Goal: Task Accomplishment & Management: Complete application form

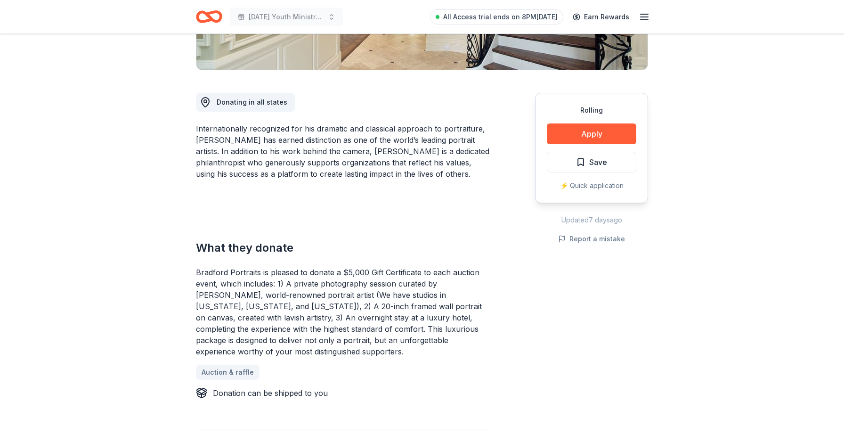
scroll to position [215, 0]
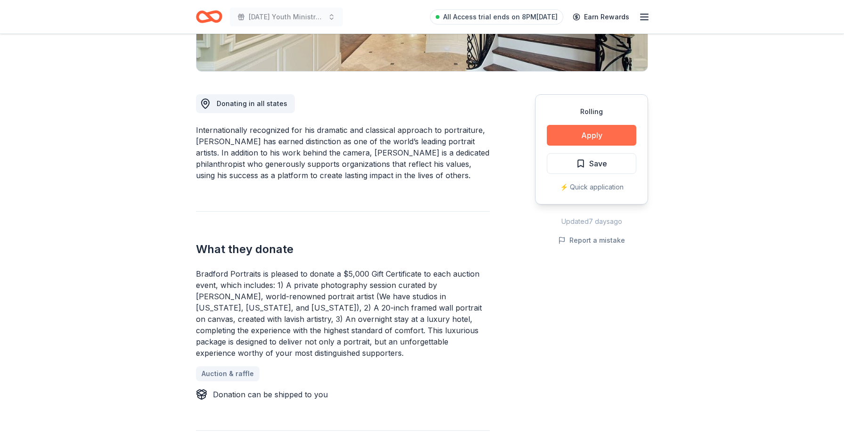
click at [594, 141] on button "Apply" at bounding box center [591, 135] width 89 height 21
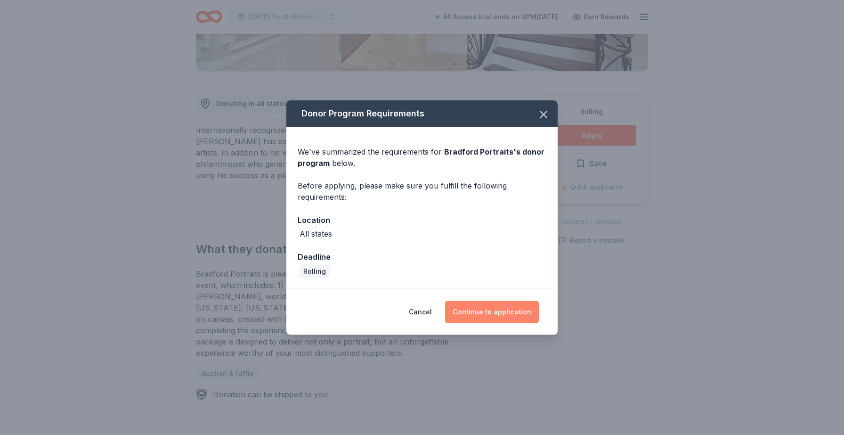
click at [495, 315] on button "Continue to application" at bounding box center [492, 311] width 94 height 23
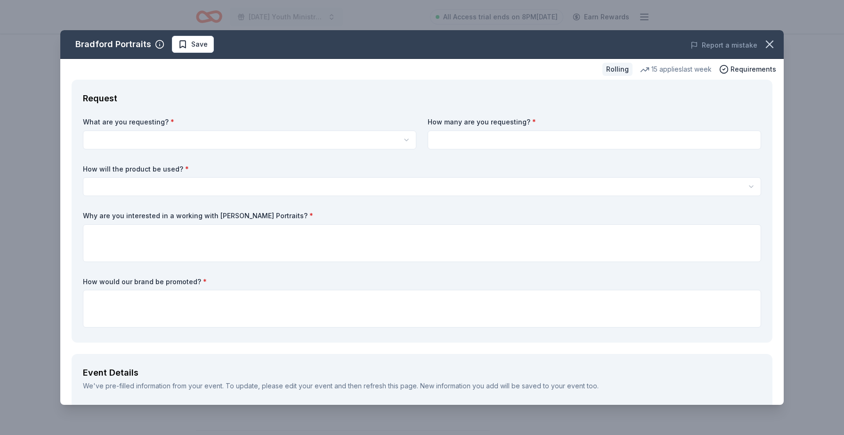
click at [302, 155] on div "What are you requesting? * Bradford Portraits is pleased to donate a $5,000 Gif…" at bounding box center [422, 224] width 678 height 214
click at [308, 146] on body "Ascension Youth Ministry Pasta Fundraiser All Access trial ends on 8PM, 10/5 Ea…" at bounding box center [422, 2] width 844 height 435
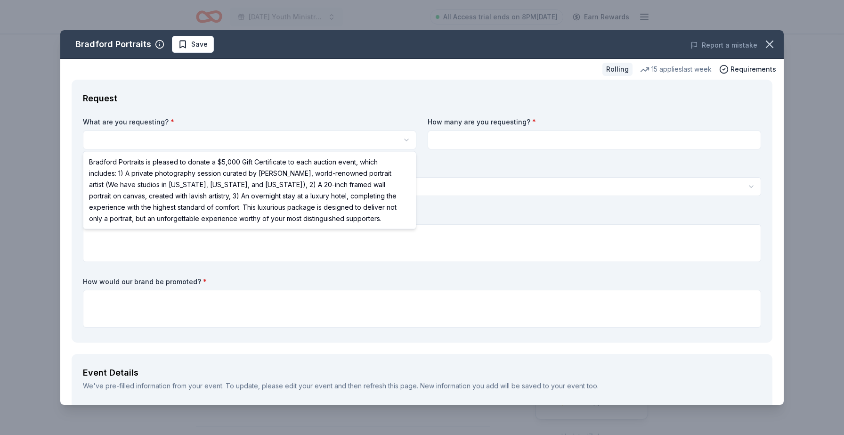
select select "Bradford Portraits is pleased to donate a $5,000 Gift Certificate to each aucti…"
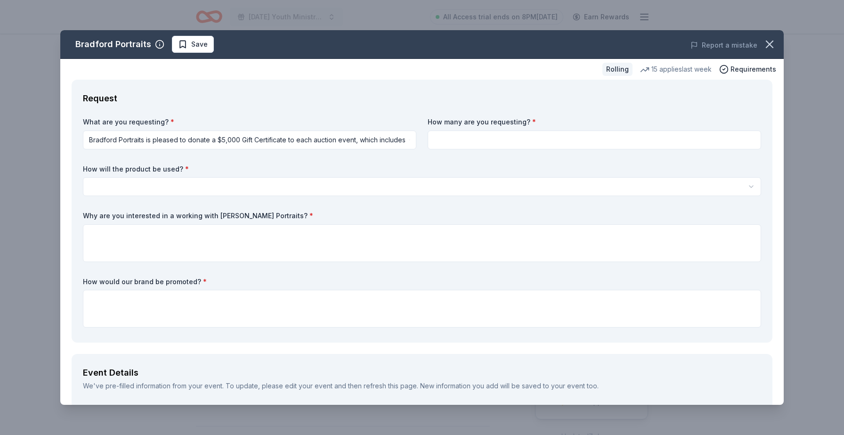
click at [459, 137] on input at bounding box center [594, 139] width 333 height 19
type input "1"
click at [447, 176] on div "How will the product be used? * Silent auction Live auction Raffle / Door prize…" at bounding box center [422, 180] width 678 height 32
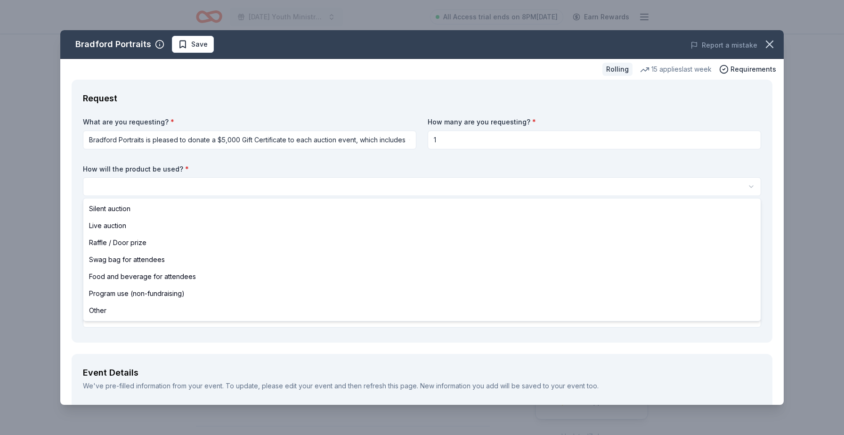
click at [447, 183] on html "Ascension Youth Ministry Pasta Fundraiser All Access trial ends on 8PM, 10/5 Ea…" at bounding box center [422, 217] width 844 height 435
click at [435, 200] on div "Silent auction Live auction Raffle / Door prize Swag bag for attendees Food and…" at bounding box center [422, 259] width 678 height 122
select select "silentAuction"
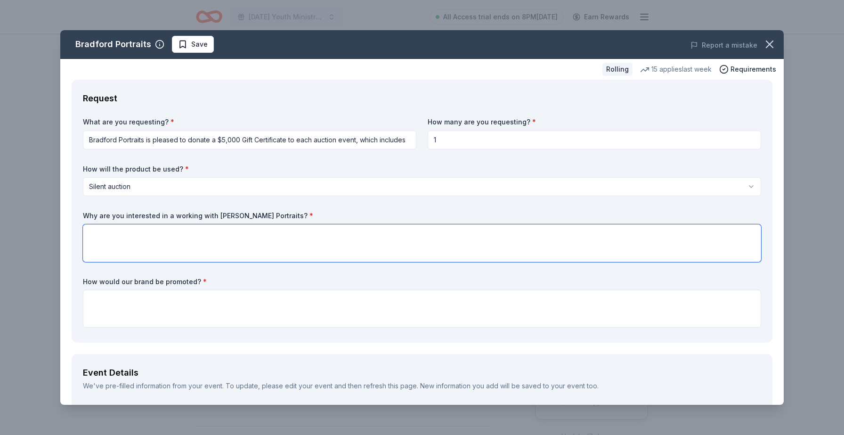
click at [429, 234] on textarea at bounding box center [422, 243] width 678 height 38
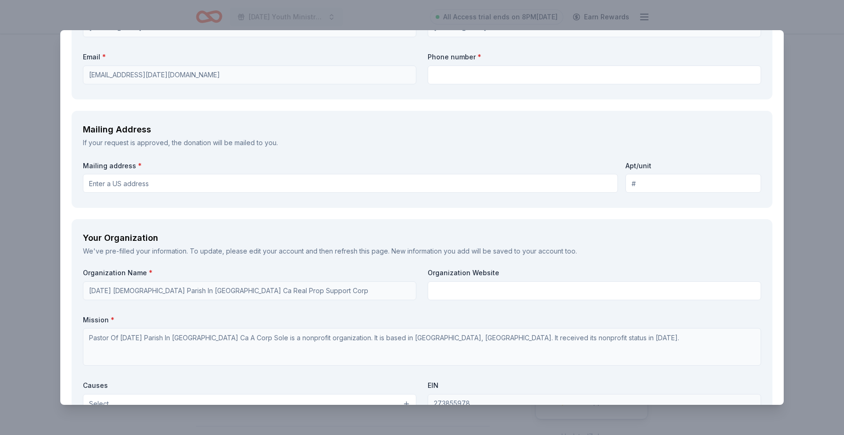
scroll to position [721, 0]
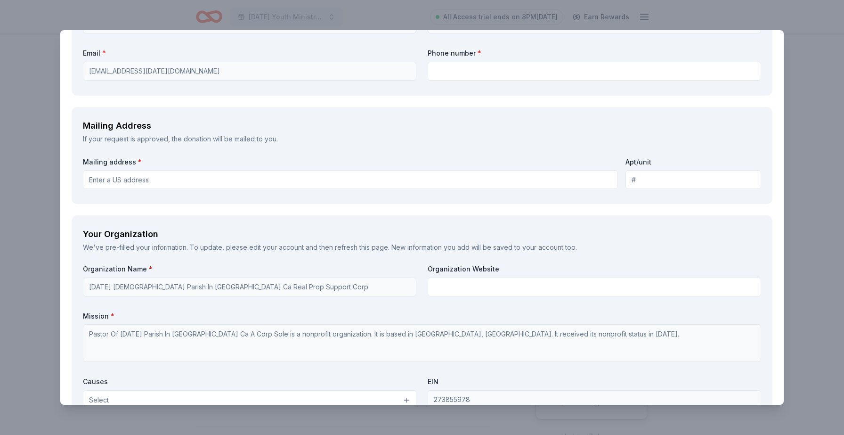
click at [362, 182] on input "Mailing address *" at bounding box center [350, 179] width 535 height 19
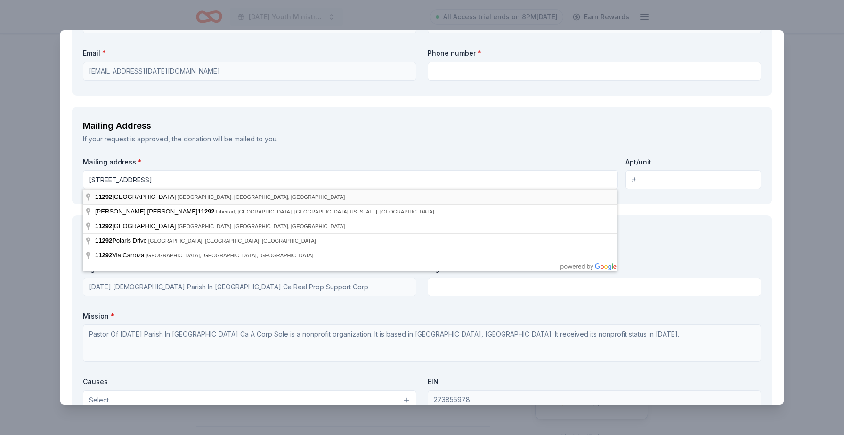
type input "11292 Clairemont Mesa Boulevard, San Diego, CA, 92124"
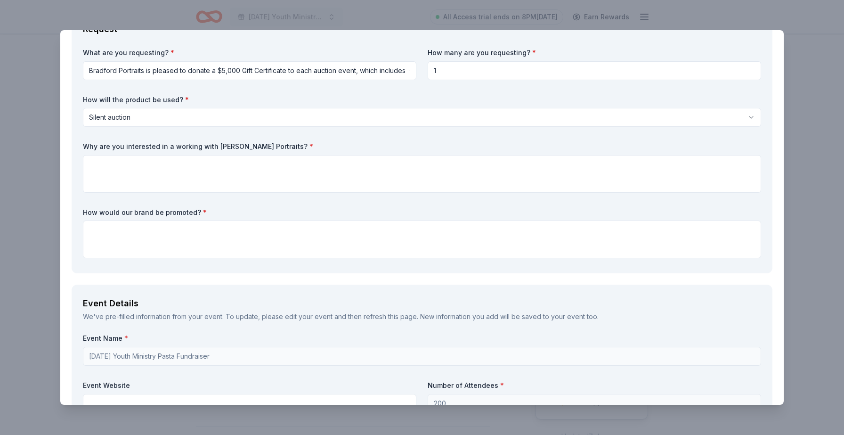
scroll to position [0, 0]
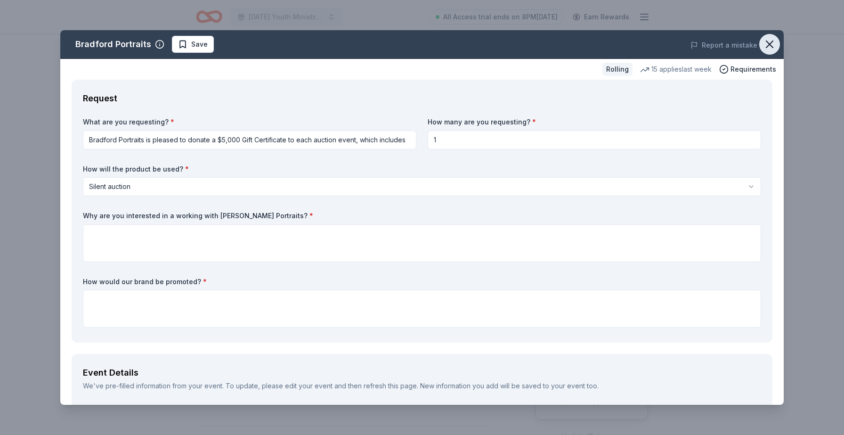
click at [771, 41] on icon "button" at bounding box center [769, 44] width 13 height 13
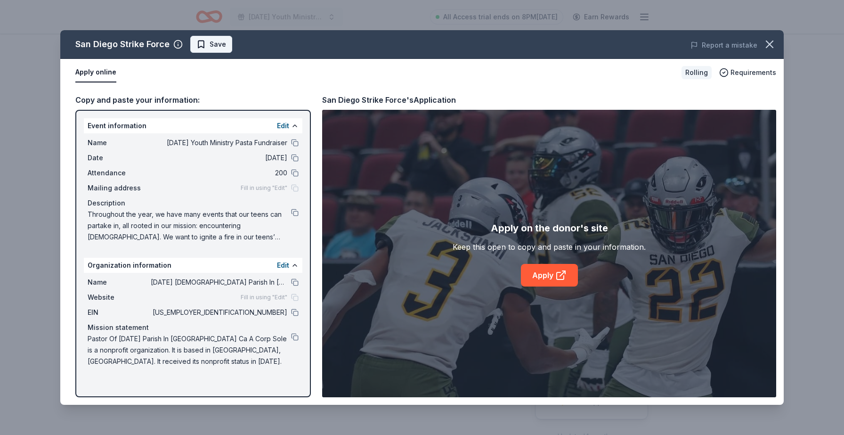
click at [215, 47] on span "Save" at bounding box center [218, 44] width 16 height 11
click at [228, 46] on html "[DATE] Youth Ministry Pasta Fundraiser All Access trial ends on 8PM[DATE] Earn …" at bounding box center [422, 217] width 844 height 435
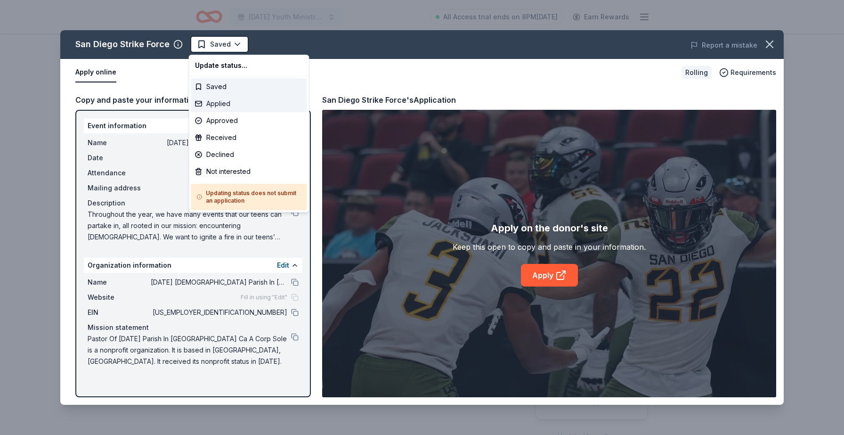
click at [233, 106] on div "Applied" at bounding box center [249, 103] width 116 height 17
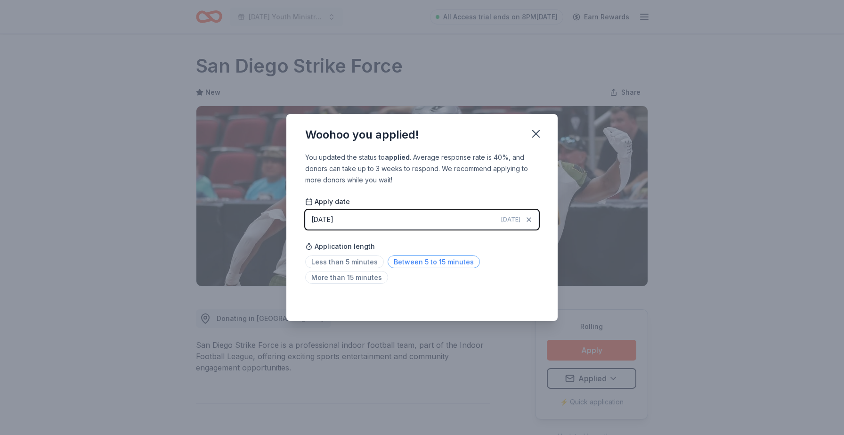
click at [439, 260] on span "Between 5 to 15 minutes" at bounding box center [434, 261] width 92 height 13
click at [540, 130] on icon "button" at bounding box center [535, 133] width 13 height 13
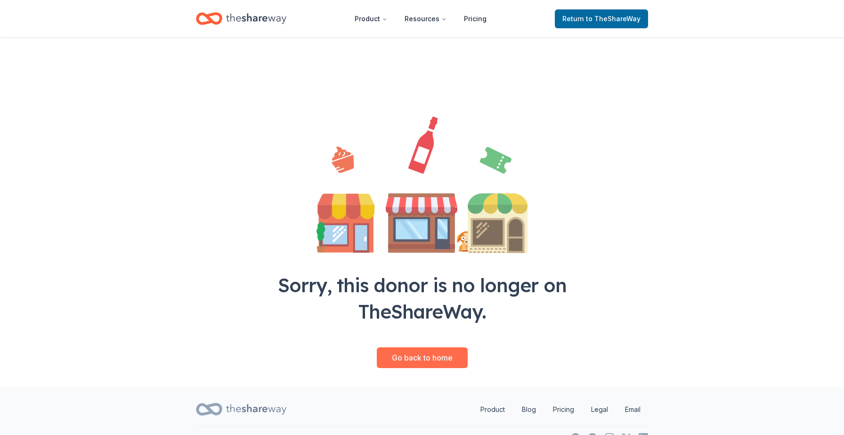
click at [421, 358] on link "Go back to home" at bounding box center [422, 357] width 91 height 21
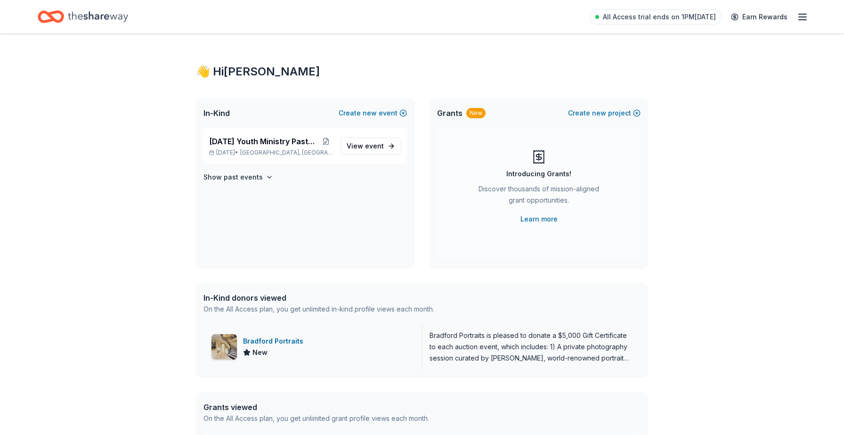
click at [273, 341] on div "Bradford Portraits" at bounding box center [275, 340] width 64 height 11
click at [373, 147] on span "event" at bounding box center [374, 146] width 19 height 8
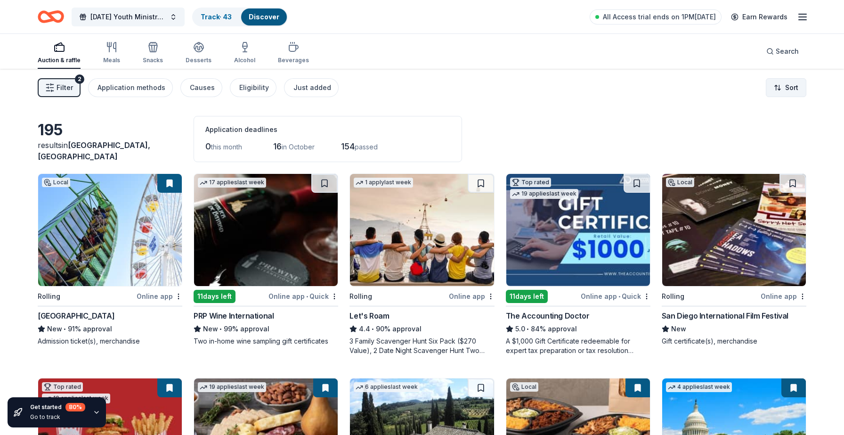
click at [795, 79] on html "Ascension Youth Ministry Pasta Fundraiser Track · 43 Discover All Access trial …" at bounding box center [422, 217] width 844 height 435
click at [769, 127] on div "Sort by due date" at bounding box center [761, 126] width 83 height 17
click at [761, 89] on html "Ascension Youth Ministry Pasta Fundraiser Track · 43 Discover All Access trial …" at bounding box center [422, 217] width 844 height 435
click at [231, 53] on div "Auction & raffle Meals Snacks Desserts Alcohol Beverages" at bounding box center [173, 53] width 271 height 31
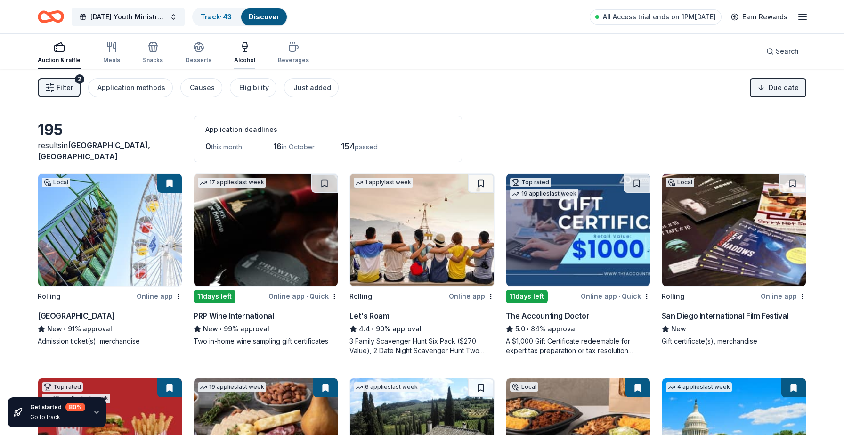
click at [239, 54] on div "Alcohol" at bounding box center [244, 52] width 21 height 23
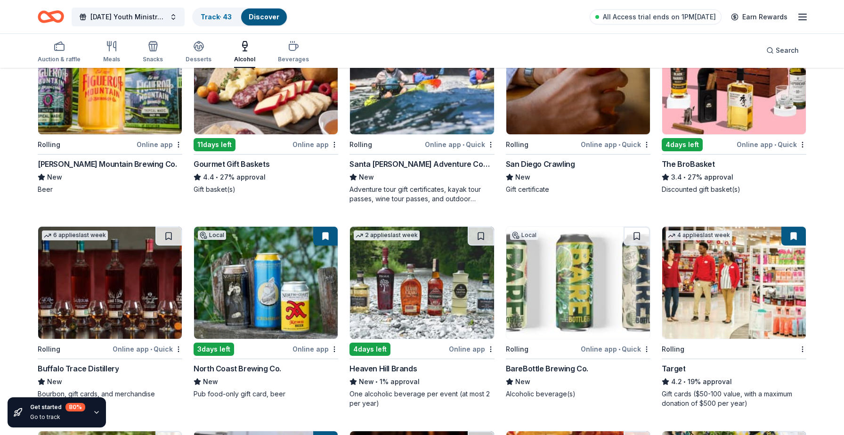
scroll to position [156, 0]
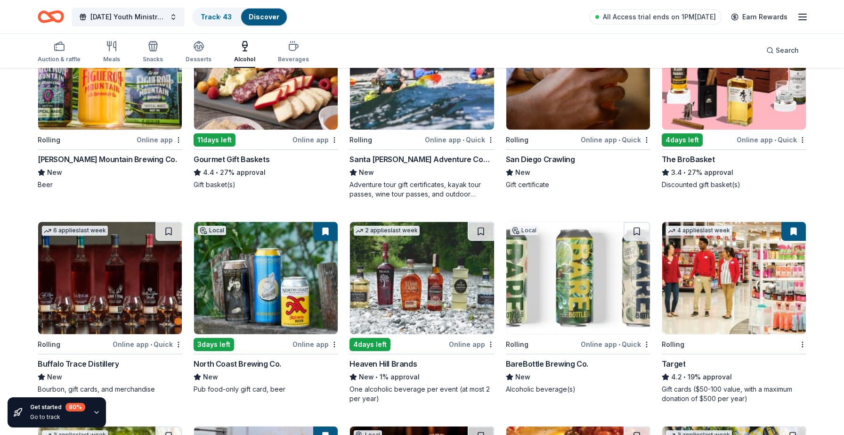
click at [125, 161] on div "[PERSON_NAME] Mountain Brewing Co." at bounding box center [107, 159] width 139 height 11
click at [124, 13] on span "[DATE] Youth Ministry Pasta Fundraiser" at bounding box center [127, 16] width 75 height 11
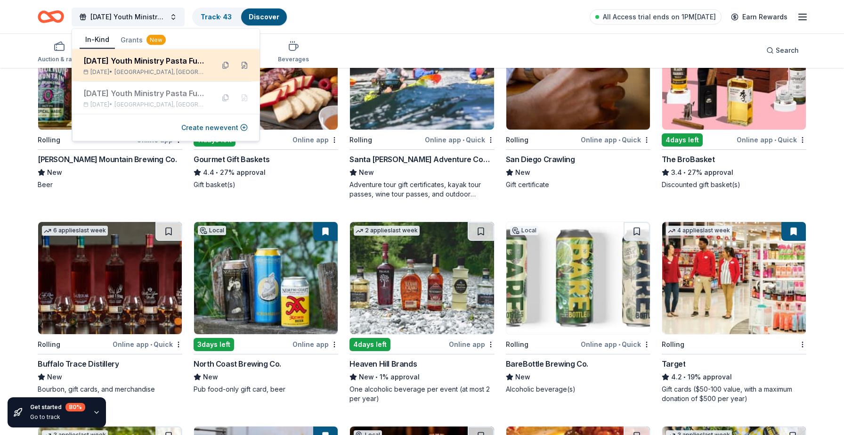
click at [149, 60] on div "[DATE] Youth Ministry Pasta Fundraiser" at bounding box center [144, 60] width 123 height 11
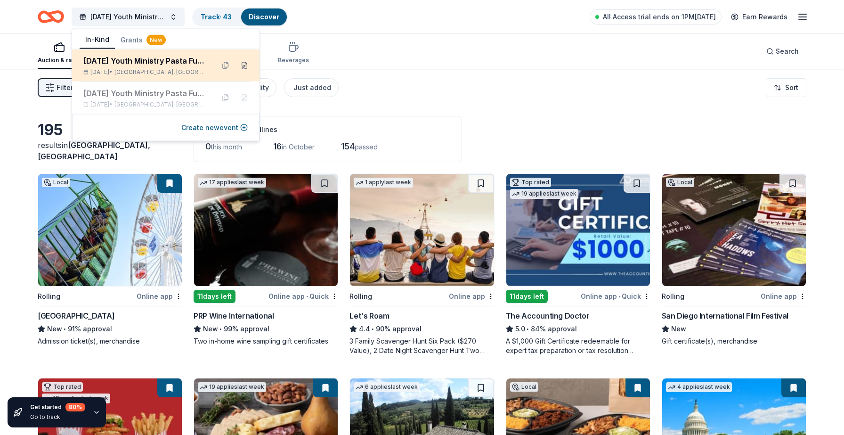
click at [246, 65] on button at bounding box center [244, 65] width 15 height 15
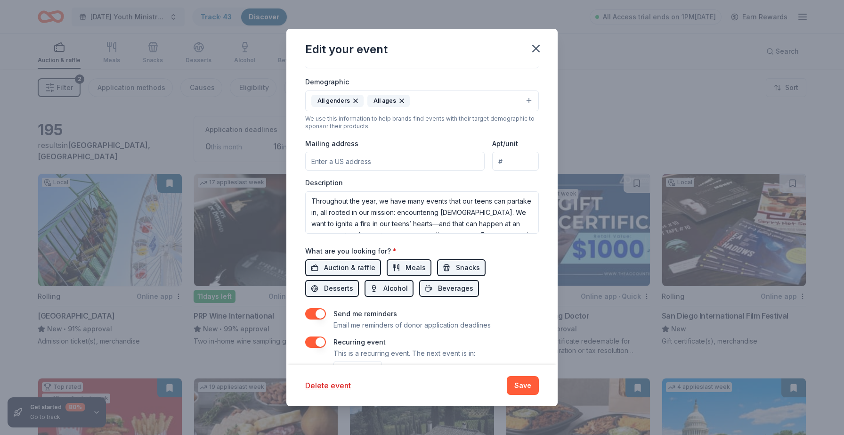
scroll to position [225, 0]
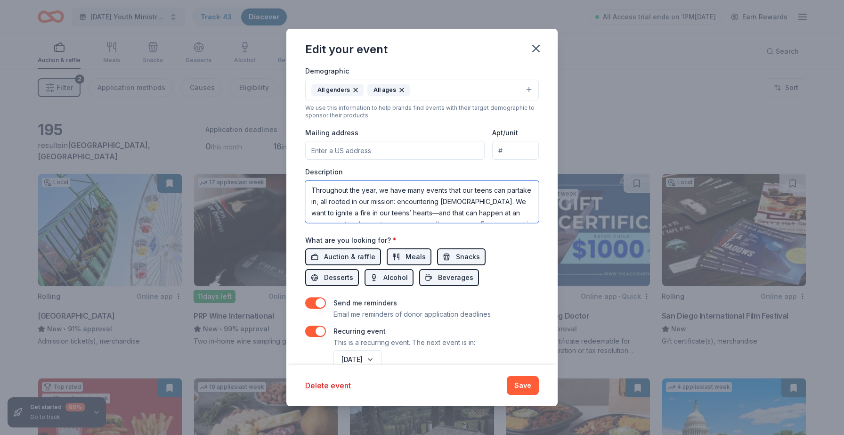
click at [459, 203] on textarea "Throughout the year, we have many events that our teens can partake in, all roo…" at bounding box center [422, 201] width 234 height 42
click at [388, 216] on textarea "Throughout the year, we have many events that our teens can partake in, all roo…" at bounding box center [422, 201] width 234 height 42
click at [389, 216] on textarea "Throughout the year, we have many events that our teens can partake in, all roo…" at bounding box center [422, 201] width 234 height 42
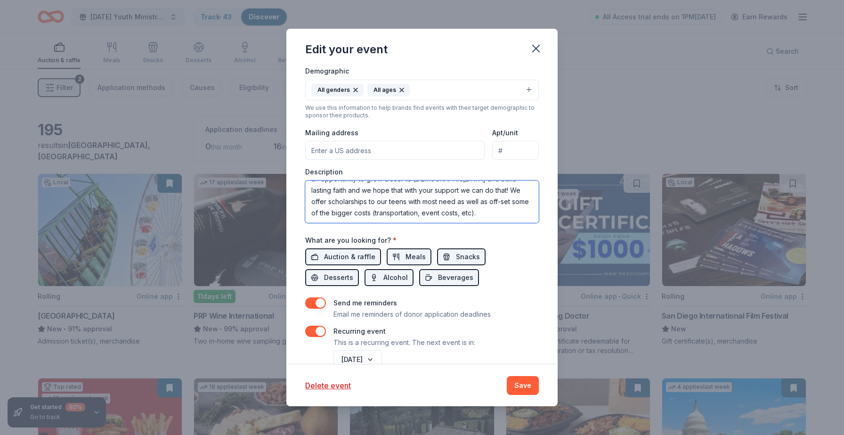
click at [389, 216] on textarea "Throughout the year, we have many events that our teens can partake in, all roo…" at bounding box center [422, 201] width 234 height 42
paste textarea "e Ascension Catholic Church Youth Group in Tierrasanta is comprised of approxim…"
type textarea "The Ascension Catholic Church Youth Group in Tierrasanta is comprised of approx…"
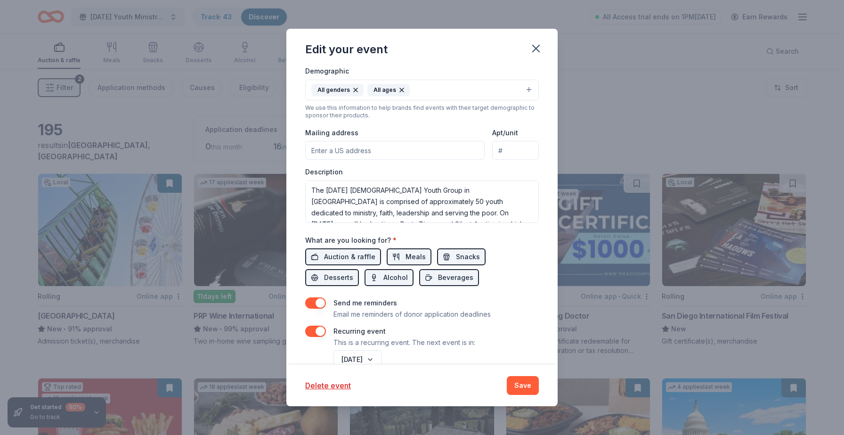
click at [403, 148] on input "Mailing address" at bounding box center [394, 150] width 179 height 19
type input "11292 Clairemont Mesa Boulevard, San Diego, CA, 92124"
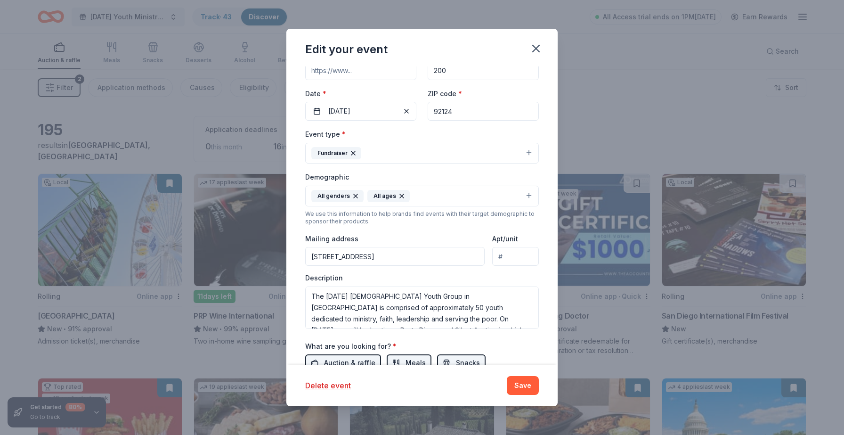
scroll to position [121, 0]
click at [530, 379] on button "Save" at bounding box center [523, 385] width 32 height 19
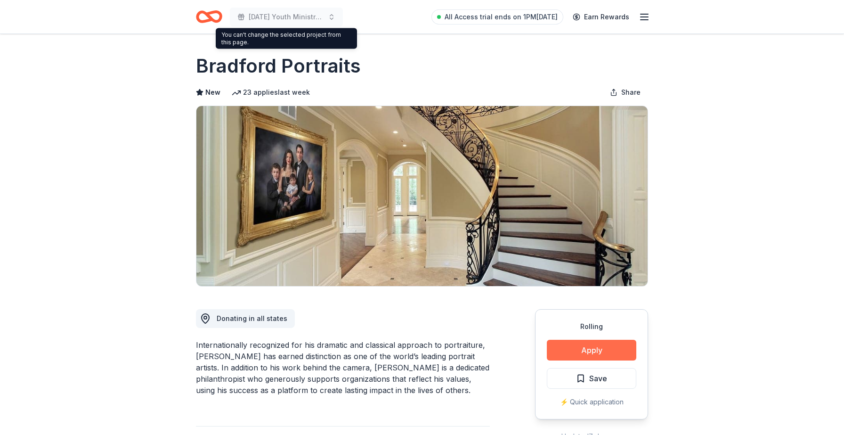
click at [619, 342] on button "Apply" at bounding box center [591, 350] width 89 height 21
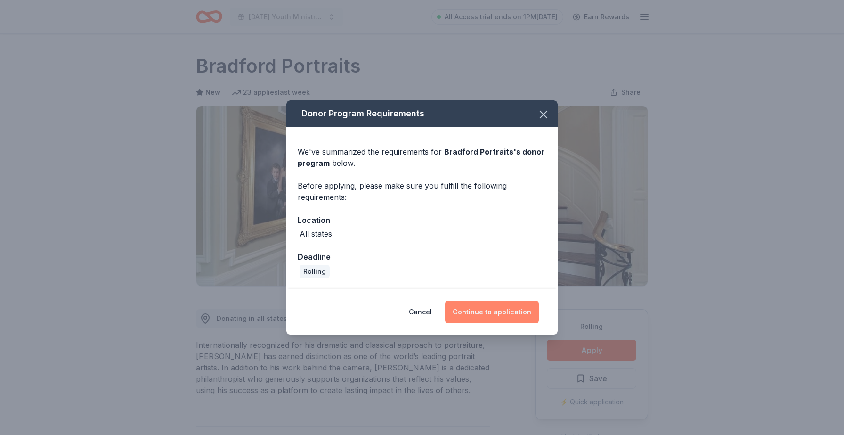
click at [505, 306] on button "Continue to application" at bounding box center [492, 311] width 94 height 23
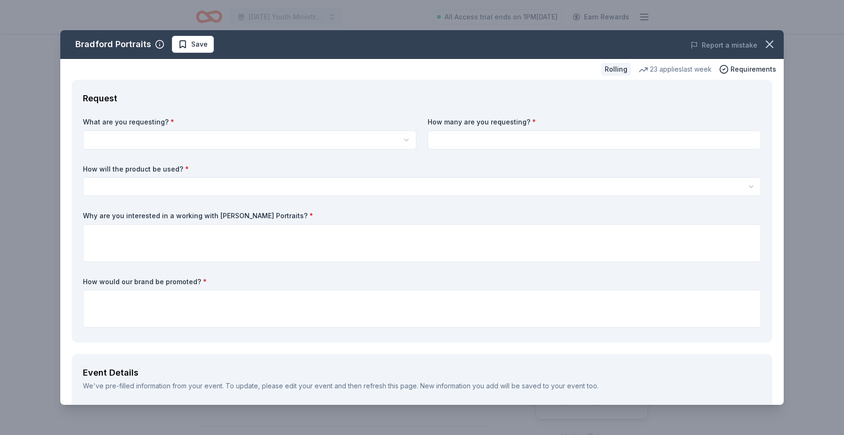
click at [309, 133] on html "Ascension Youth Ministry Pasta Fundraiser All Access trial ends on 1PM, 10/5 Ea…" at bounding box center [422, 217] width 844 height 435
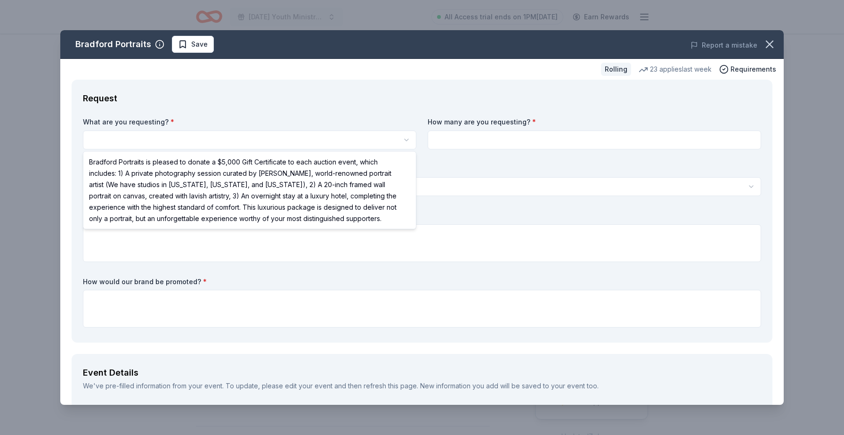
select select "Bradford Portraits is pleased to donate a $5,000 Gift Certificate to each aucti…"
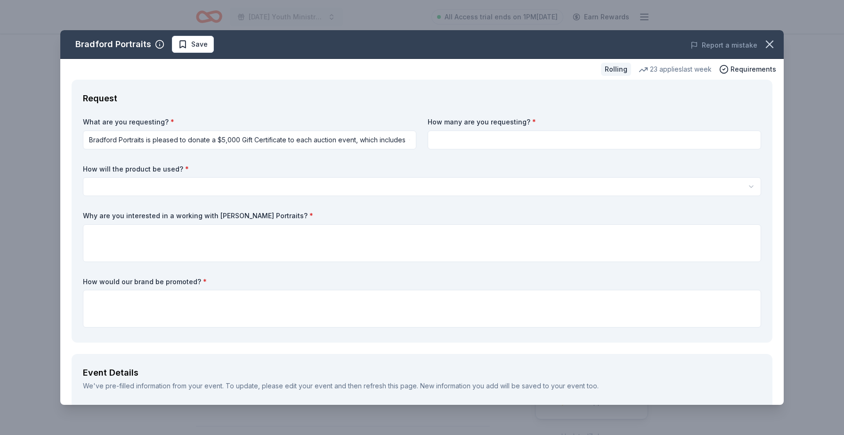
click at [457, 134] on input at bounding box center [594, 139] width 333 height 19
type input "1"
click at [412, 173] on div "How will the product be used? * Silent auction Live auction Raffle / Door prize…" at bounding box center [422, 180] width 678 height 32
click at [411, 181] on html "Ascension Youth Ministry Pasta Fundraiser All Access trial ends on 1PM, 10/5 Ea…" at bounding box center [422, 217] width 844 height 435
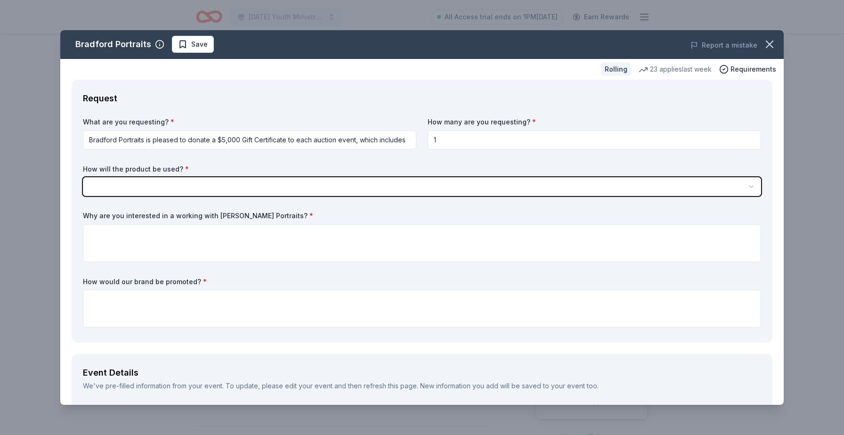
click at [406, 195] on html "Ascension Youth Ministry Pasta Fundraiser All Access trial ends on 1PM, 10/5 Ea…" at bounding box center [422, 217] width 844 height 435
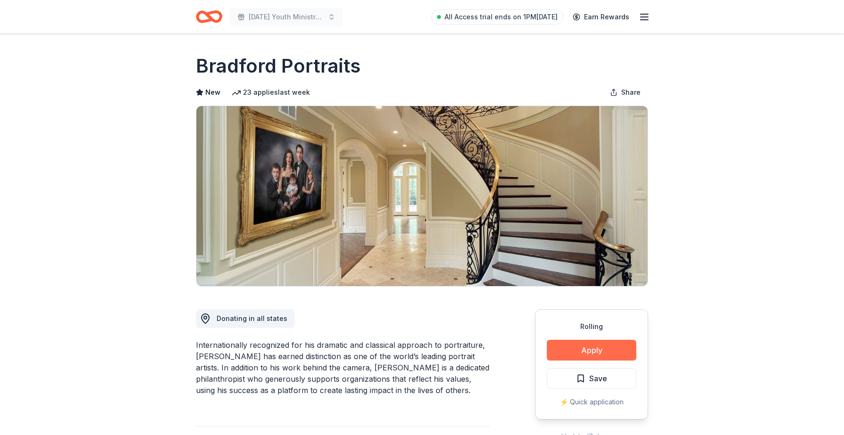
click at [599, 347] on button "Apply" at bounding box center [591, 350] width 89 height 21
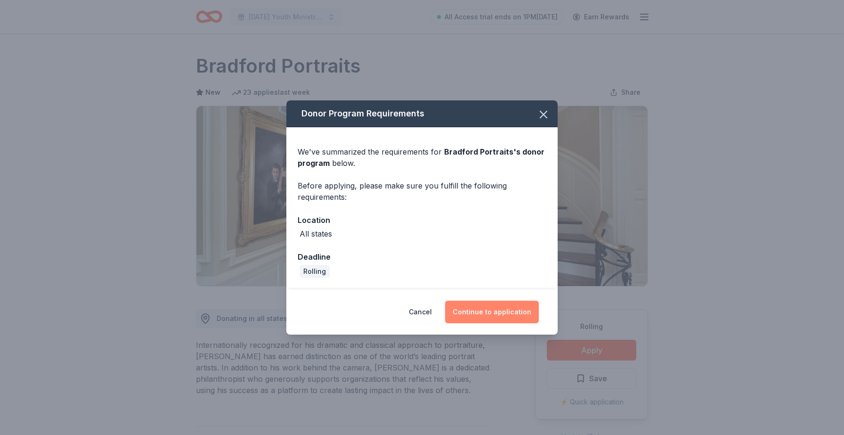
click at [513, 313] on button "Continue to application" at bounding box center [492, 311] width 94 height 23
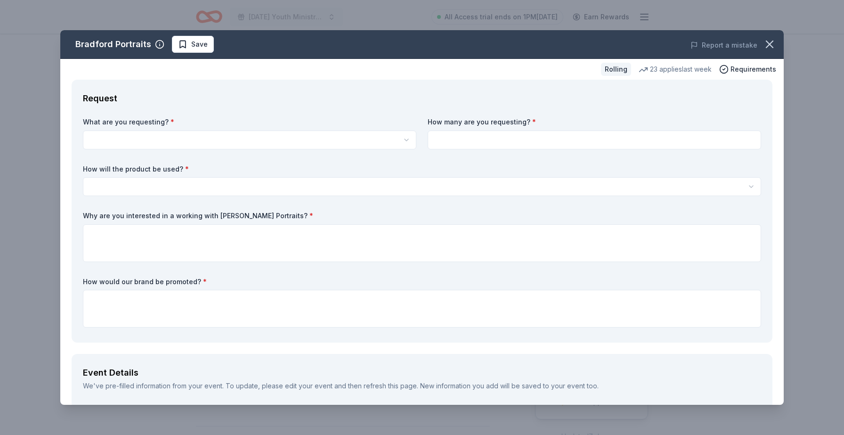
click at [314, 141] on html "Ascension Youth Ministry Pasta Fundraiser All Access trial ends on 1PM, 10/5 Ea…" at bounding box center [422, 217] width 844 height 435
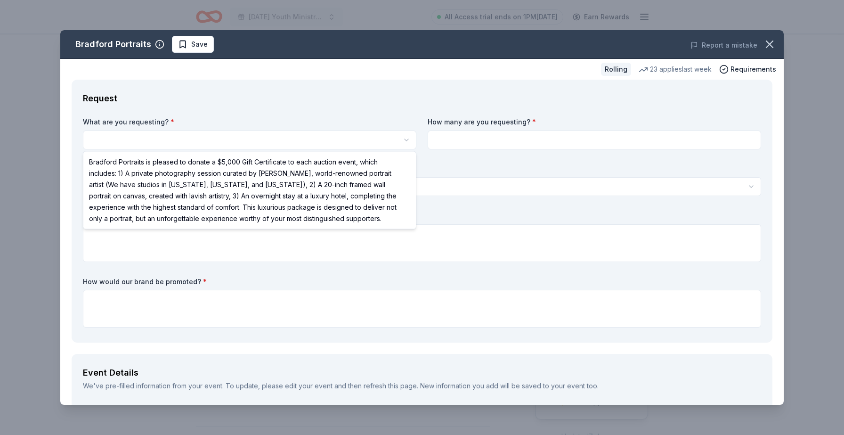
select select "Bradford Portraits is pleased to donate a $5,000 Gift Certificate to each aucti…"
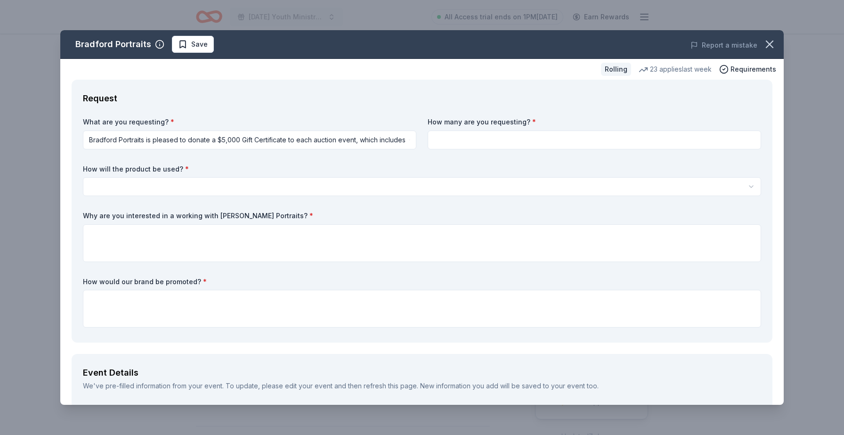
click at [461, 133] on input at bounding box center [594, 139] width 333 height 19
type input "1"
click at [410, 196] on div "What are you requesting? * Bradford Portraits is pleased to donate a $5,000 Gif…" at bounding box center [422, 224] width 678 height 214
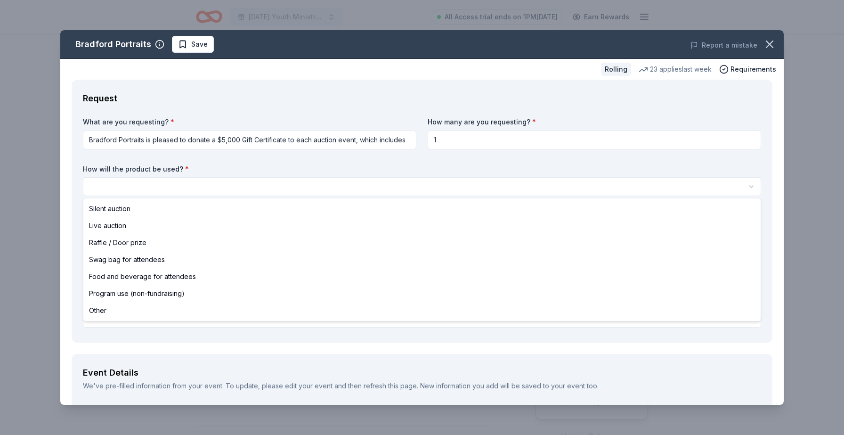
click at [409, 185] on html "Ascension Youth Ministry Pasta Fundraiser All Access trial ends on 1PM, 10/5 Ea…" at bounding box center [422, 217] width 844 height 435
select select "silentAuction"
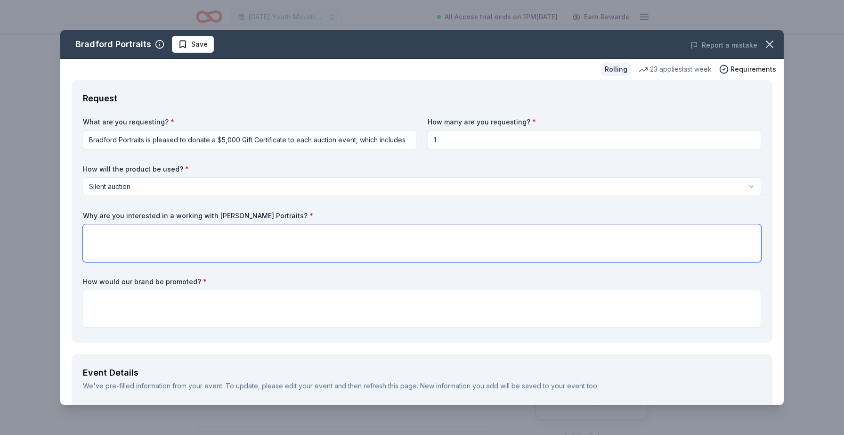
click at [364, 244] on textarea at bounding box center [422, 243] width 678 height 38
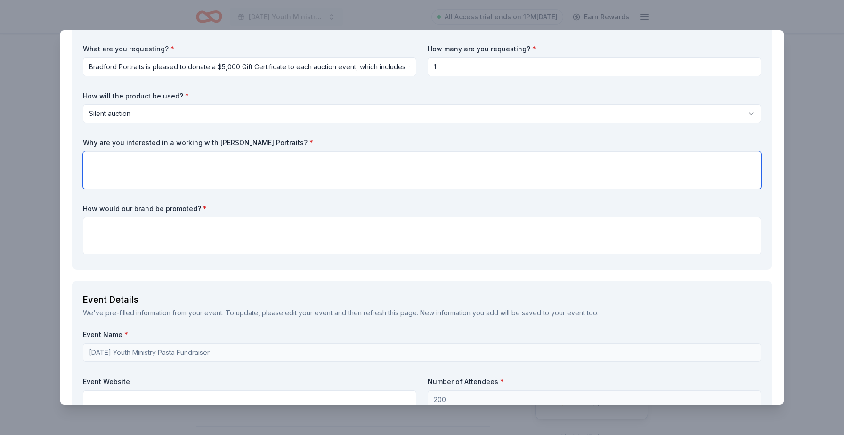
scroll to position [74, 0]
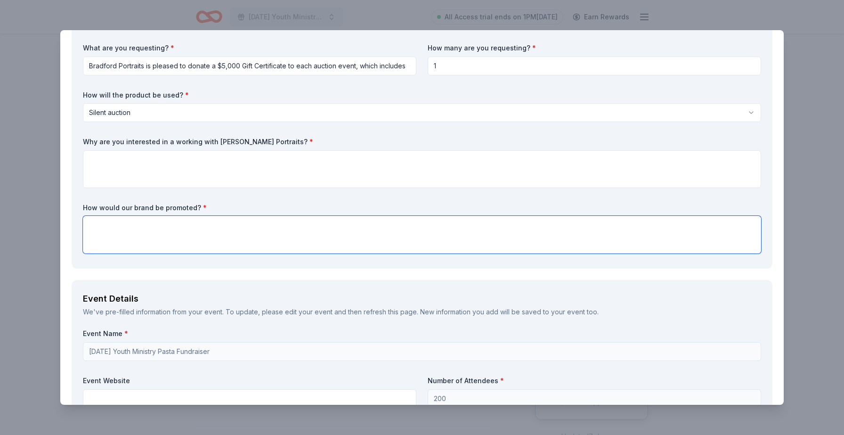
click at [364, 244] on textarea at bounding box center [422, 235] width 678 height 38
type textarea "O"
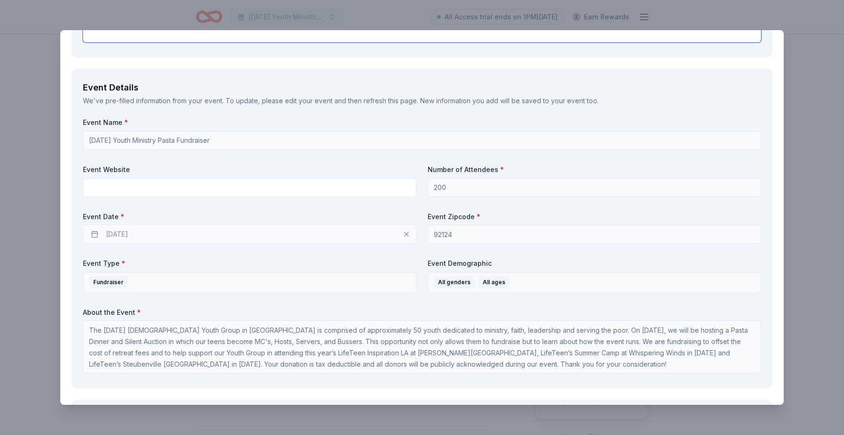
scroll to position [285, 0]
type textarea "You are able to send promotional items along with the Gift Certificate which wo…"
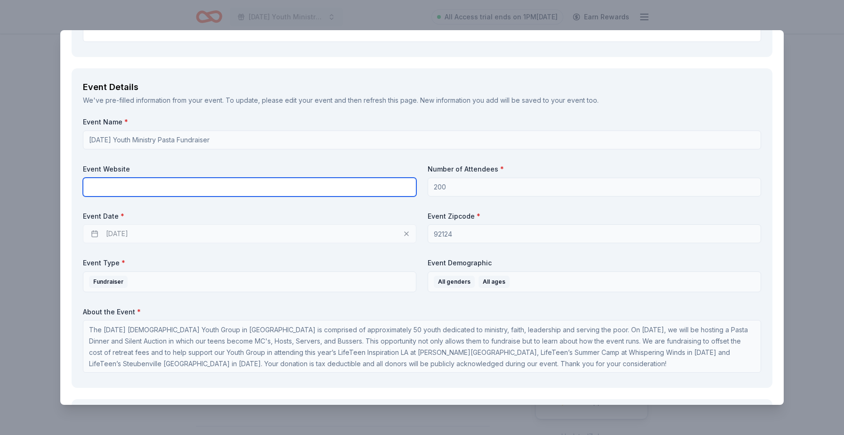
click at [162, 190] on input "text" at bounding box center [249, 187] width 333 height 19
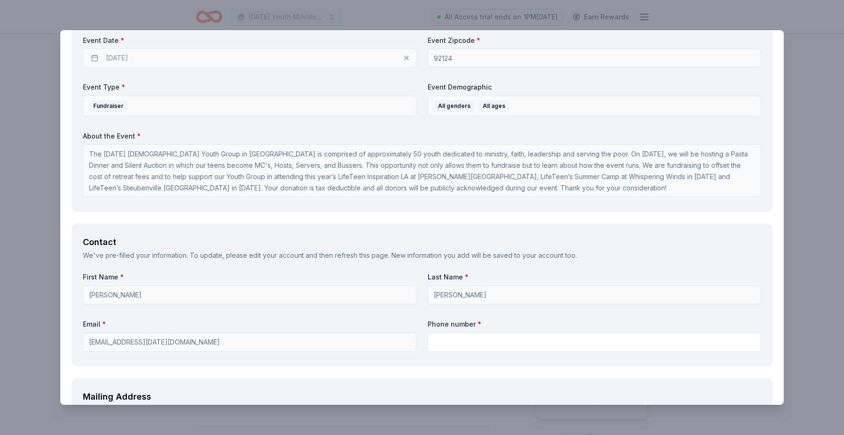
scroll to position [1, 0]
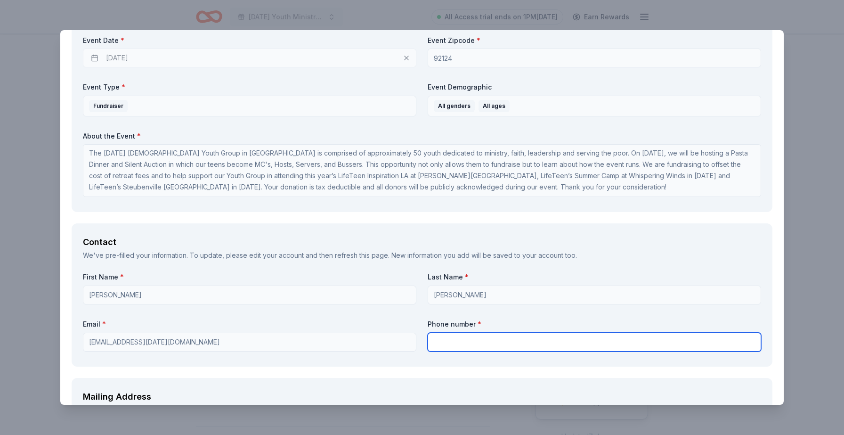
click at [445, 343] on input "text" at bounding box center [594, 341] width 333 height 19
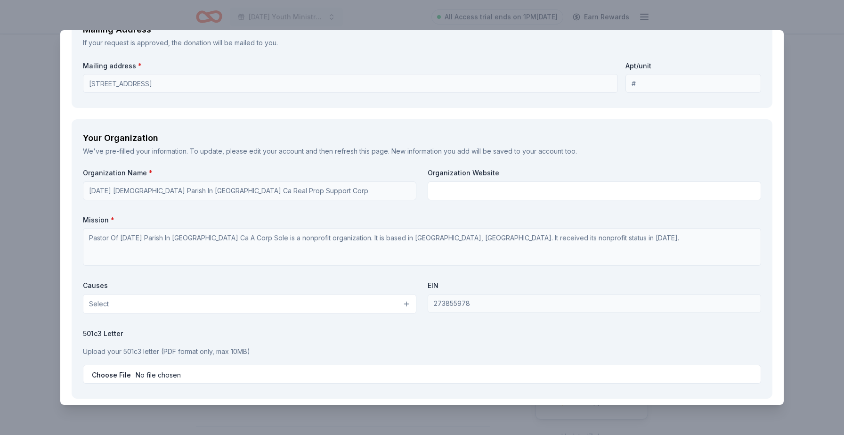
scroll to position [833, 0]
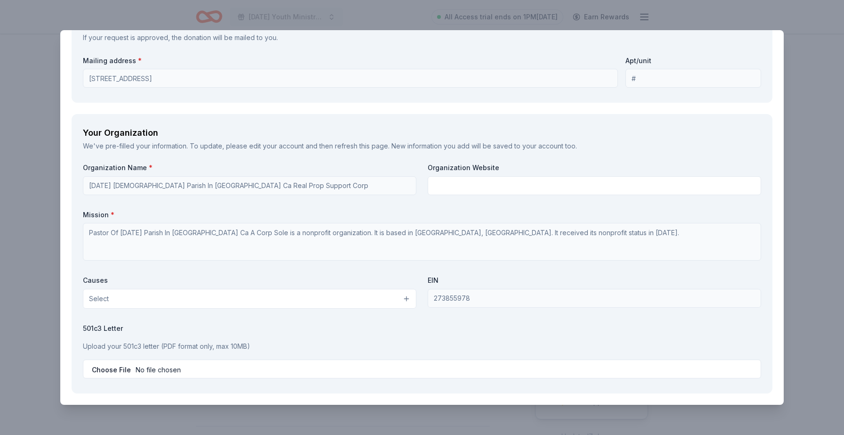
type input "6193481241"
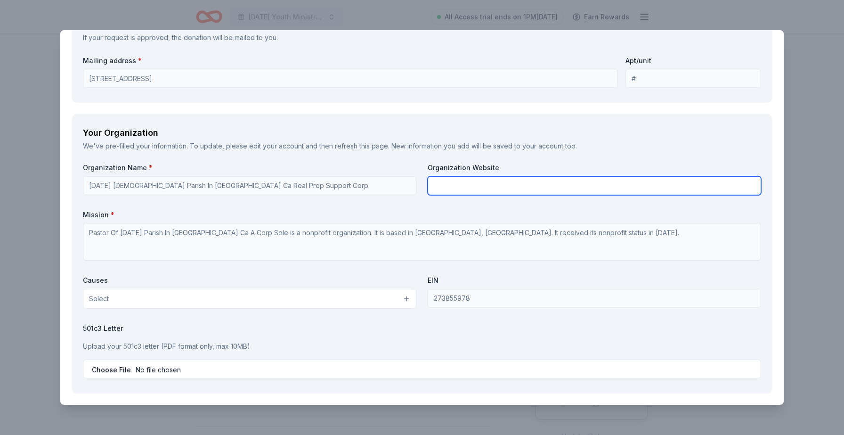
click at [491, 190] on input "text" at bounding box center [594, 185] width 333 height 19
type input "y"
type input "a"
paste input "[URL][DOMAIN_NAME]"
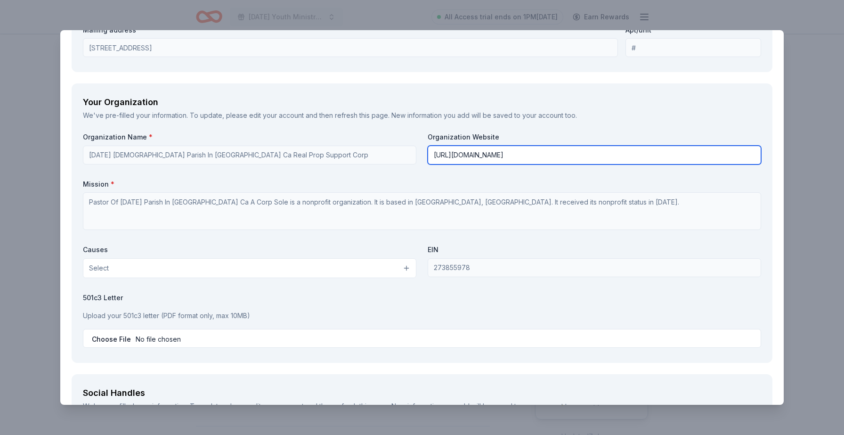
scroll to position [865, 0]
type input "[URL][DOMAIN_NAME]"
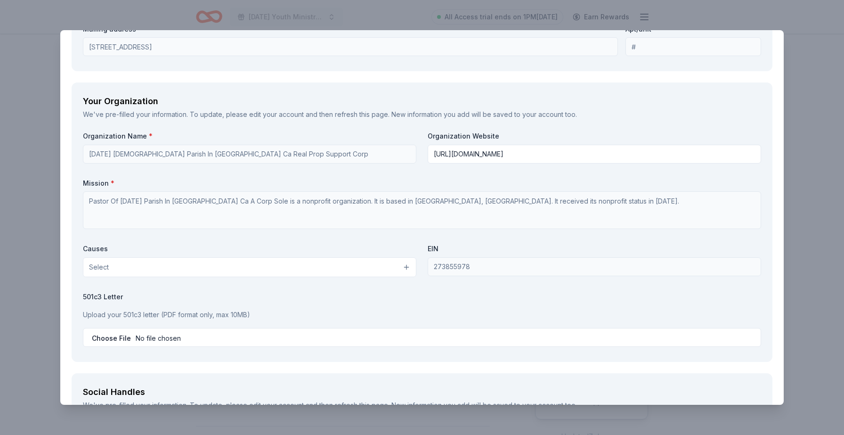
click at [404, 269] on button "Select" at bounding box center [249, 267] width 333 height 20
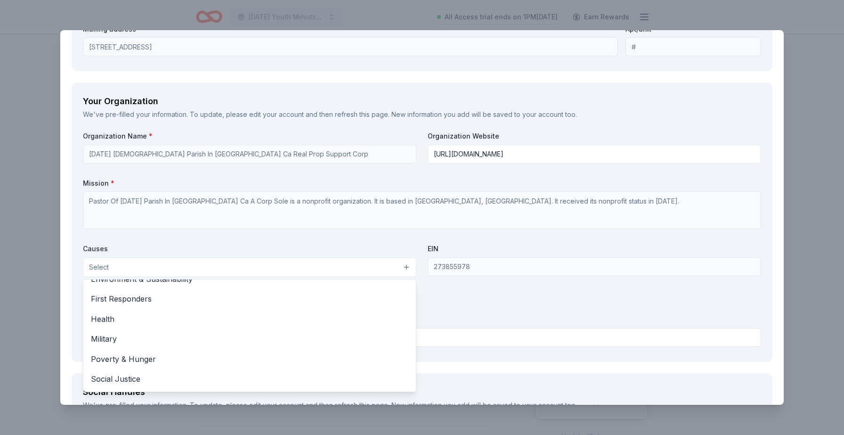
scroll to position [131, 0]
click at [389, 211] on div "Organization Name * Ascension Catholic Parish In San Diego Ca Real Prop Support…" at bounding box center [422, 240] width 678 height 219
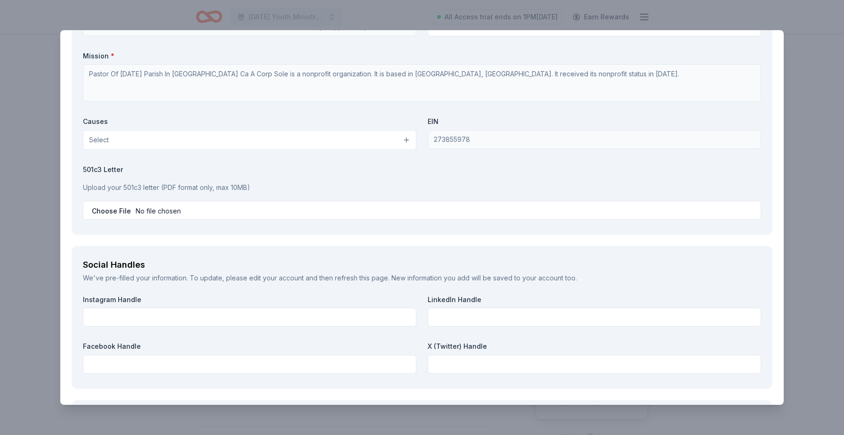
scroll to position [999, 0]
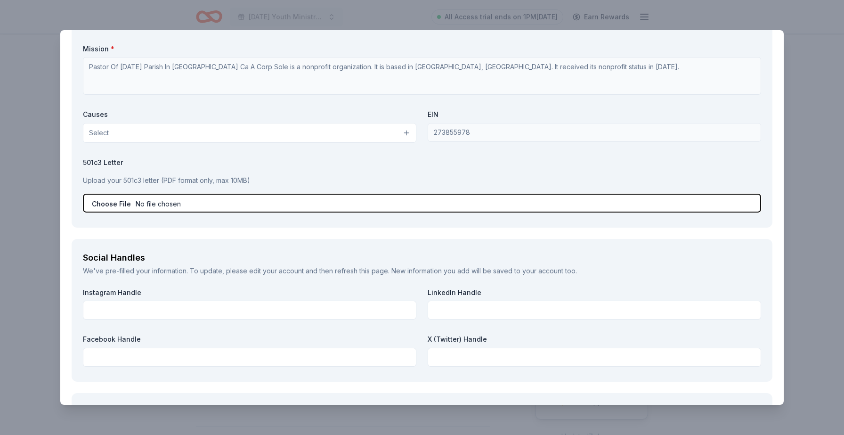
click at [114, 205] on input "file" at bounding box center [422, 203] width 678 height 19
type input "C:\fakepath\Donation Form.pdf"
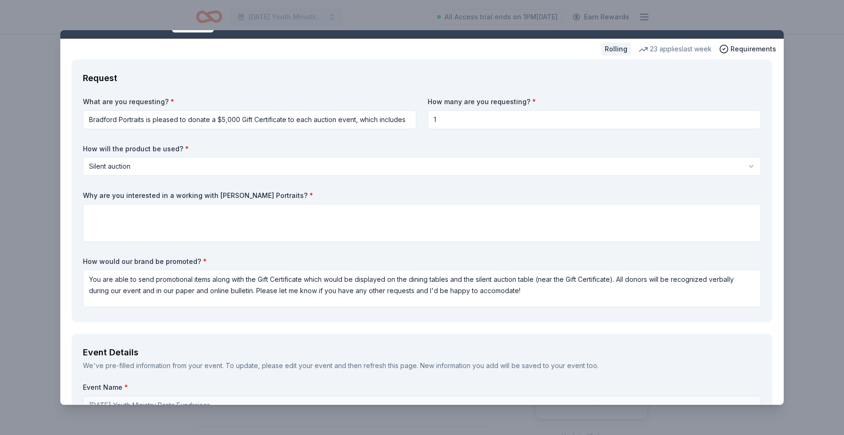
scroll to position [19, 0]
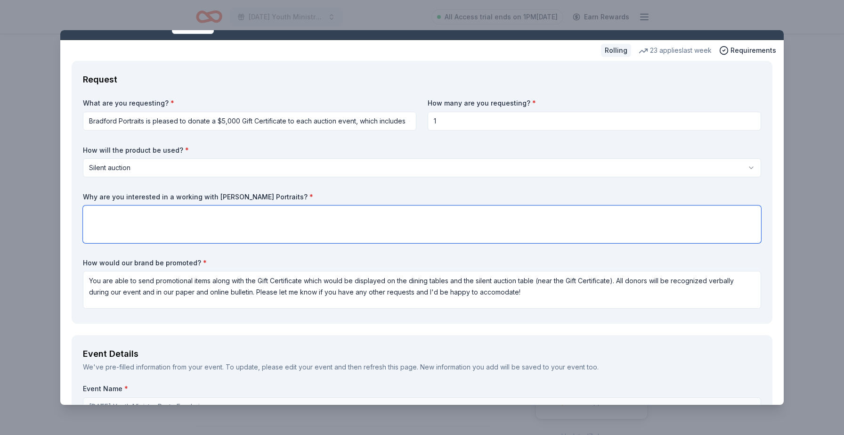
click at [219, 231] on textarea at bounding box center [422, 224] width 678 height 38
click at [234, 217] on textarea "I think portraits are being forgotten and our community is one that would" at bounding box center [422, 224] width 678 height 38
paste textarea "believe portraits are often forgotten today, but they hold deep value—especiall…"
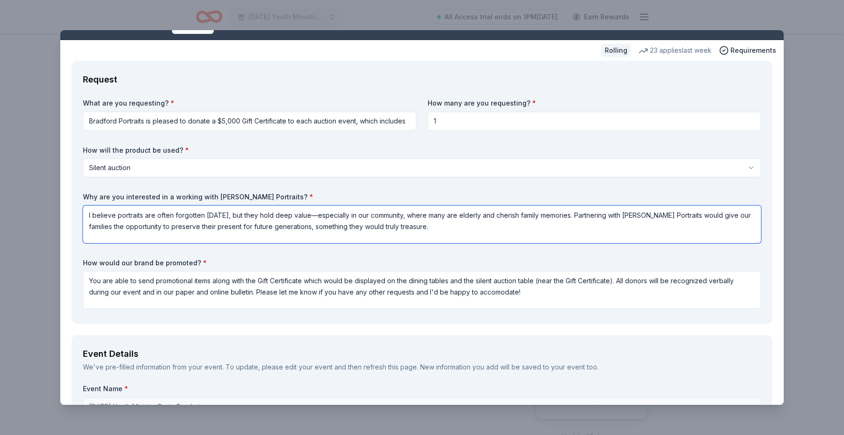
click at [720, 215] on textarea "I believe portraits are often forgotten today, but they hold deep value—especia…" at bounding box center [422, 224] width 678 height 38
click at [751, 214] on textarea "I believe portraits are often forgotten today, but they hold deep value—especia…" at bounding box center [422, 224] width 678 height 38
click at [498, 219] on textarea "I believe portraits are often forgotten today, but they hold deep value—especia…" at bounding box center [422, 224] width 678 height 38
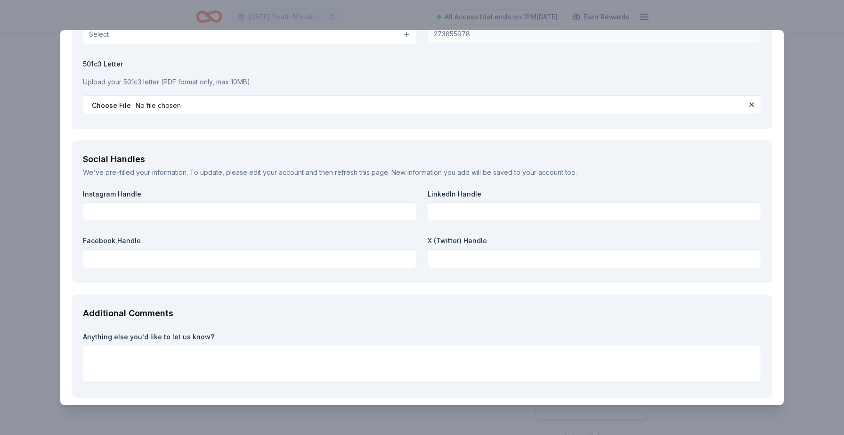
scroll to position [1139, 0]
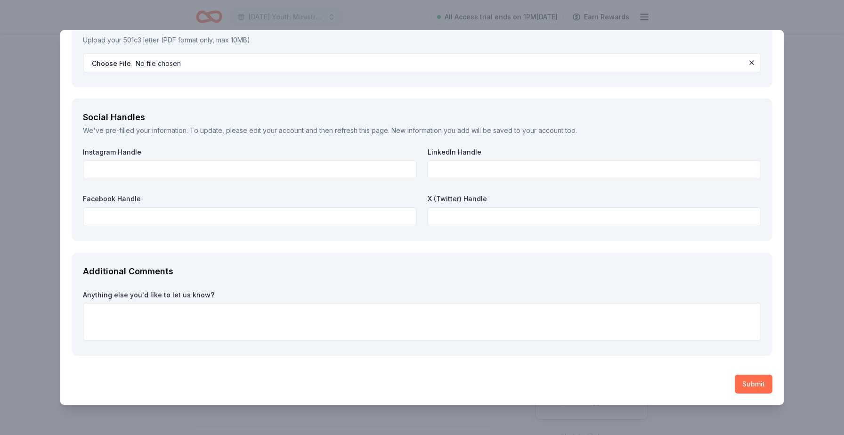
type textarea "I believe portraits are often forgotten today, but they hold deep value—especia…"
click at [746, 382] on button "Submit" at bounding box center [754, 383] width 38 height 19
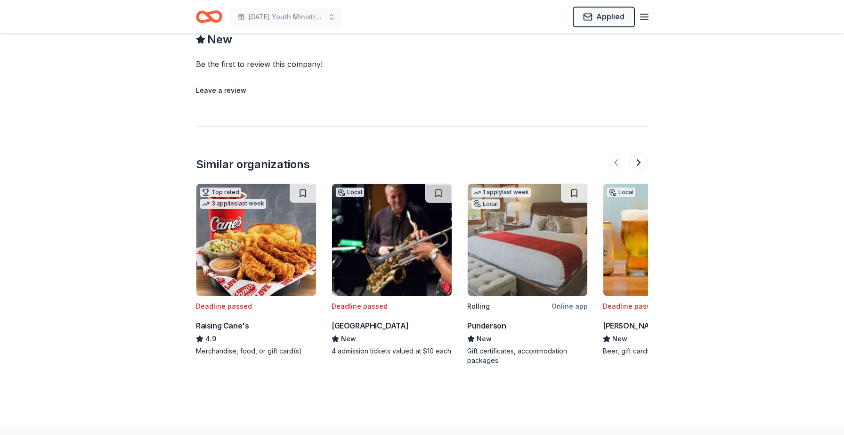
scroll to position [932, 0]
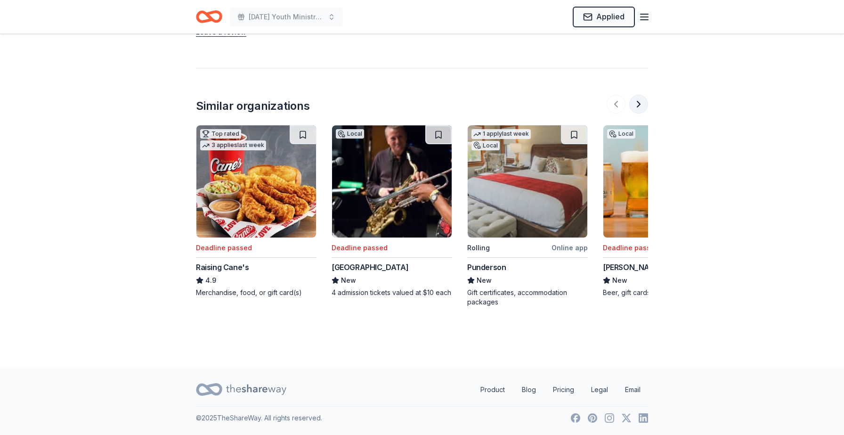
click at [641, 105] on button at bounding box center [638, 104] width 19 height 19
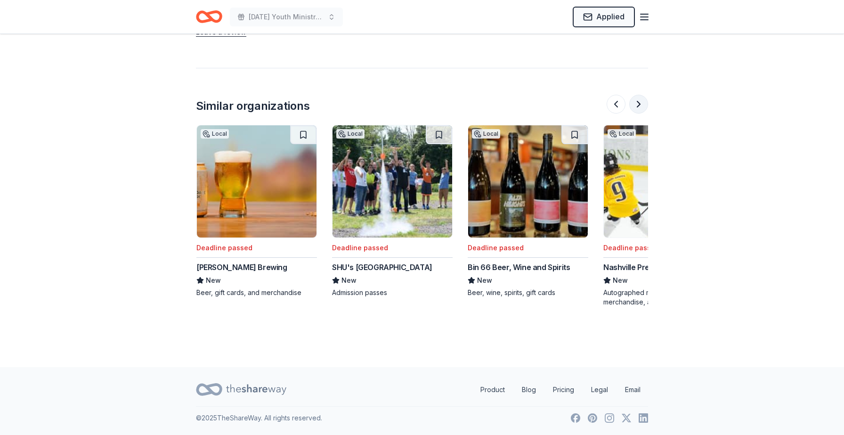
scroll to position [0, 407]
click at [641, 105] on button at bounding box center [638, 104] width 19 height 19
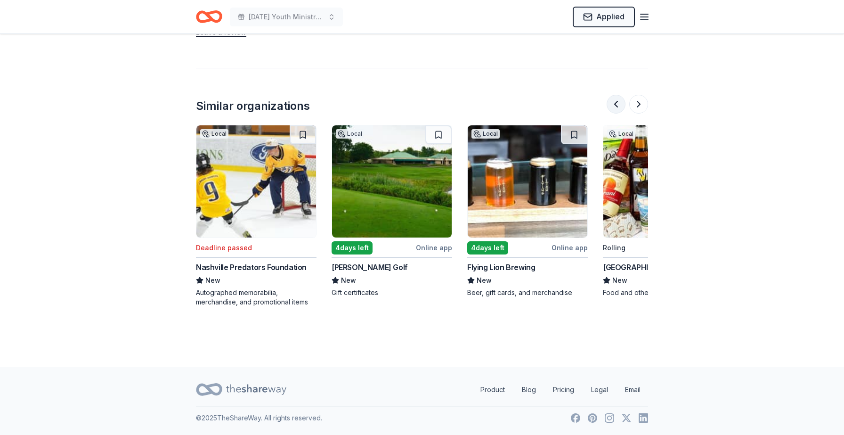
click at [614, 103] on button at bounding box center [616, 104] width 19 height 19
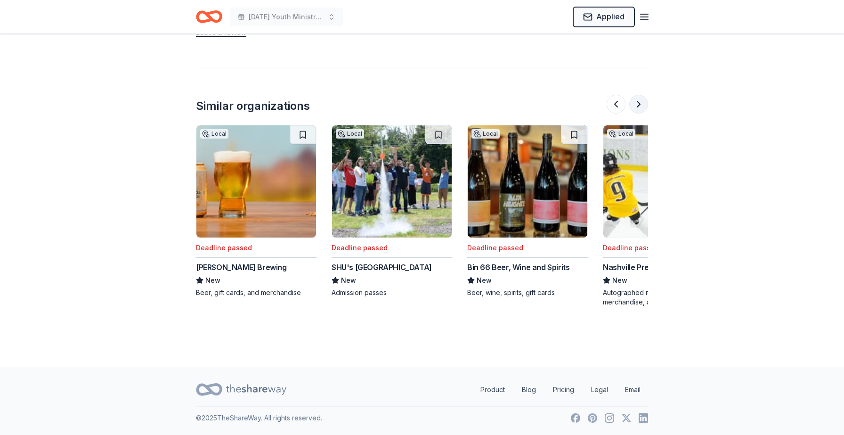
click at [637, 105] on button at bounding box center [638, 104] width 19 height 19
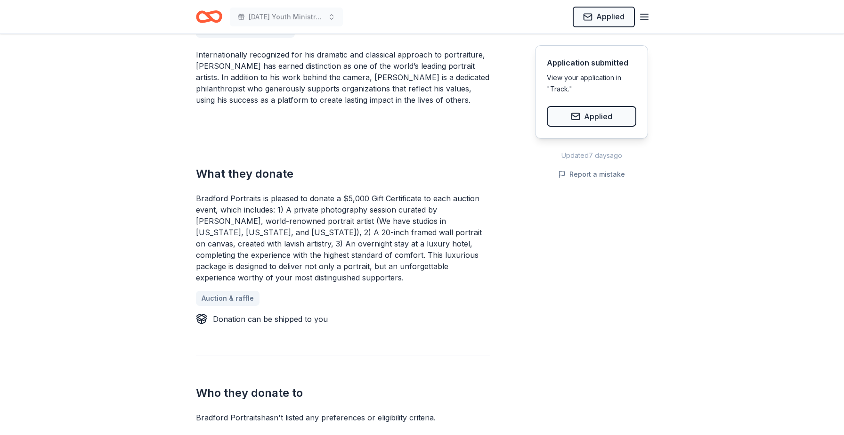
scroll to position [0, 0]
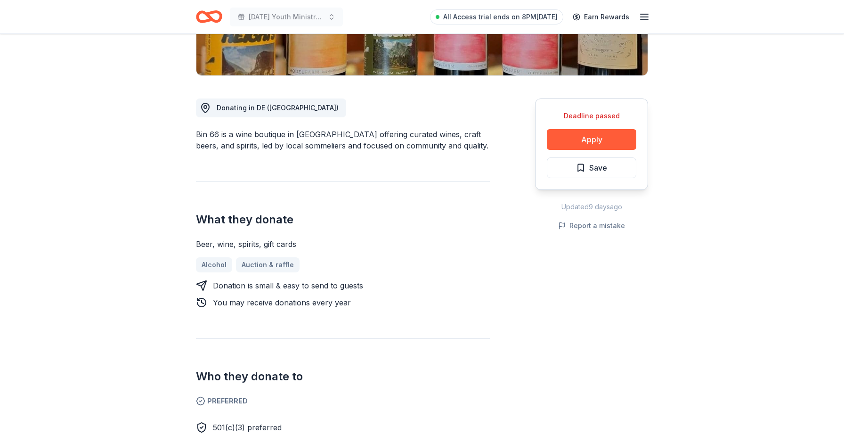
scroll to position [209, 0]
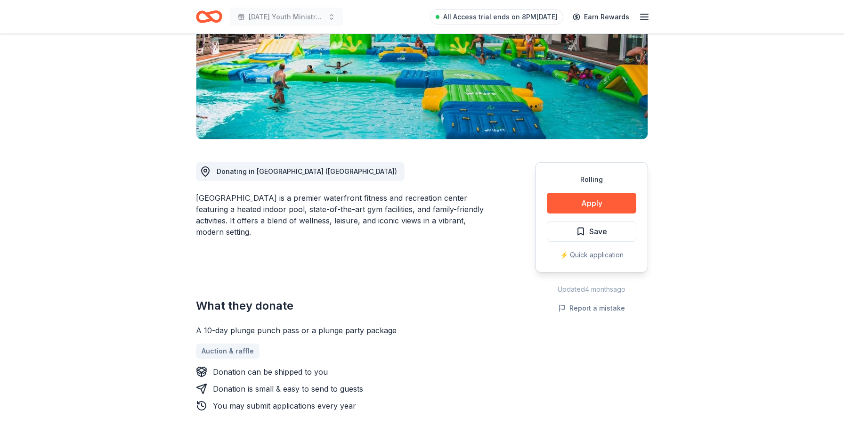
scroll to position [148, 0]
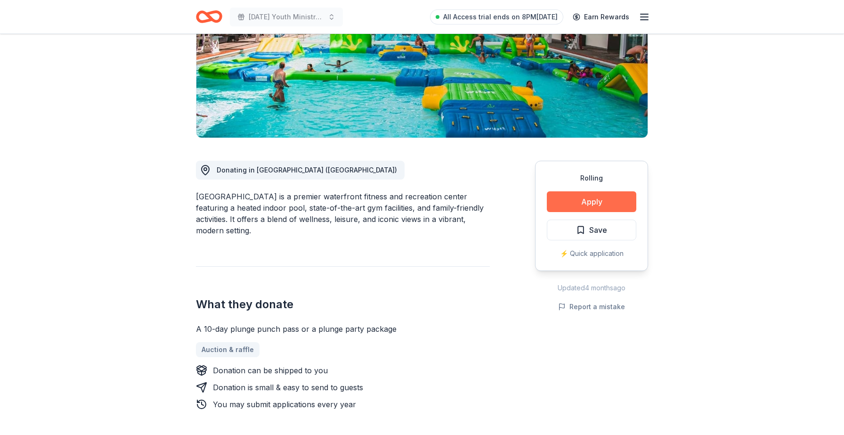
click at [585, 205] on button "Apply" at bounding box center [591, 201] width 89 height 21
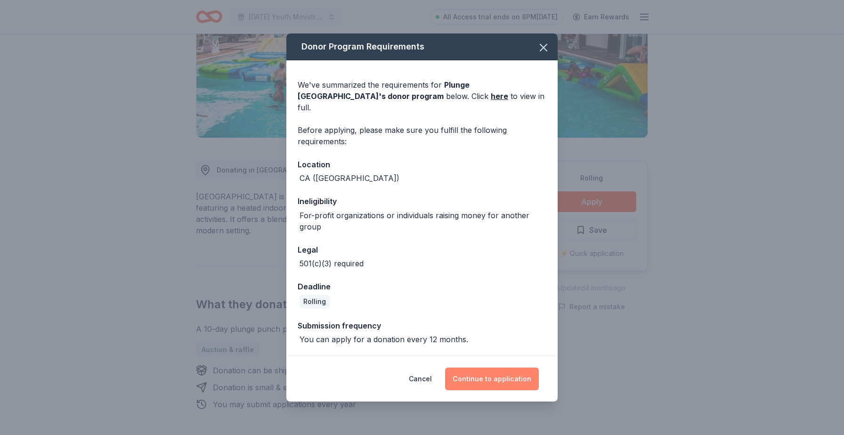
click at [492, 373] on button "Continue to application" at bounding box center [492, 378] width 94 height 23
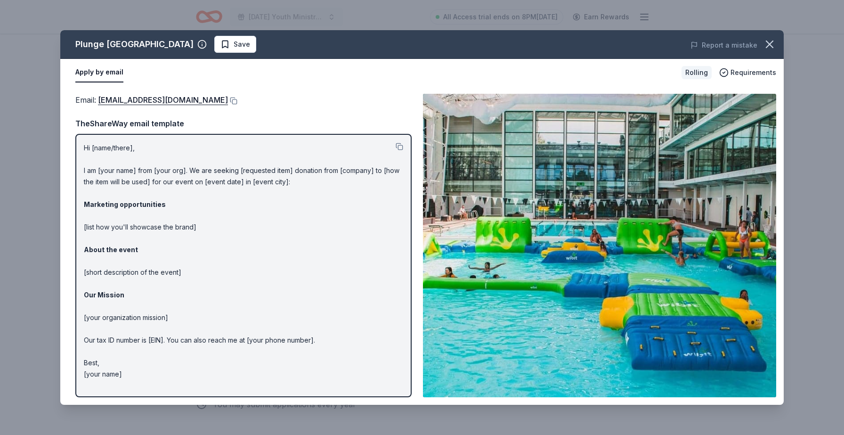
click at [310, 170] on p "Hi [name/there], I am [your name] from [your org]. We are seeking [requested it…" at bounding box center [243, 260] width 319 height 237
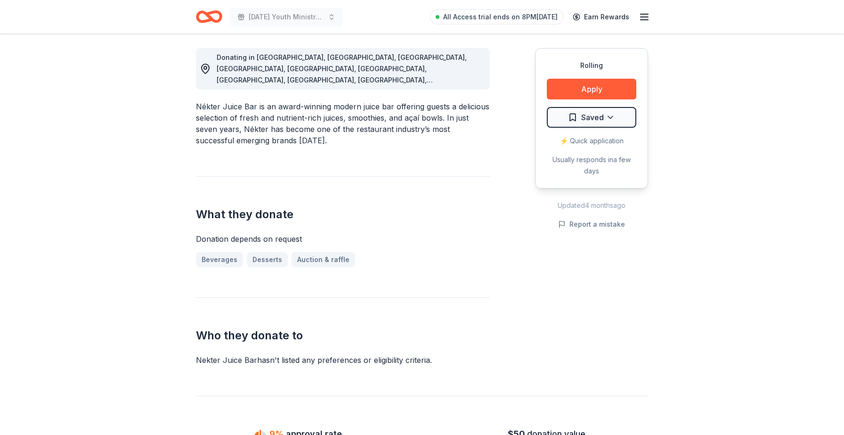
scroll to position [284, 0]
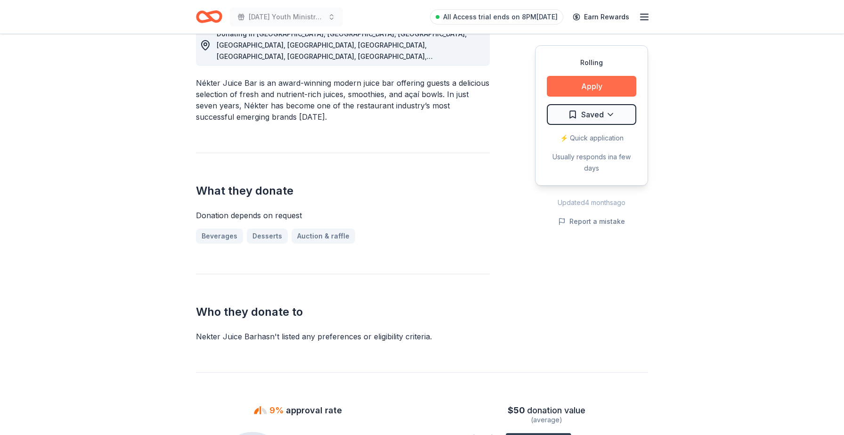
click at [579, 87] on button "Apply" at bounding box center [591, 86] width 89 height 21
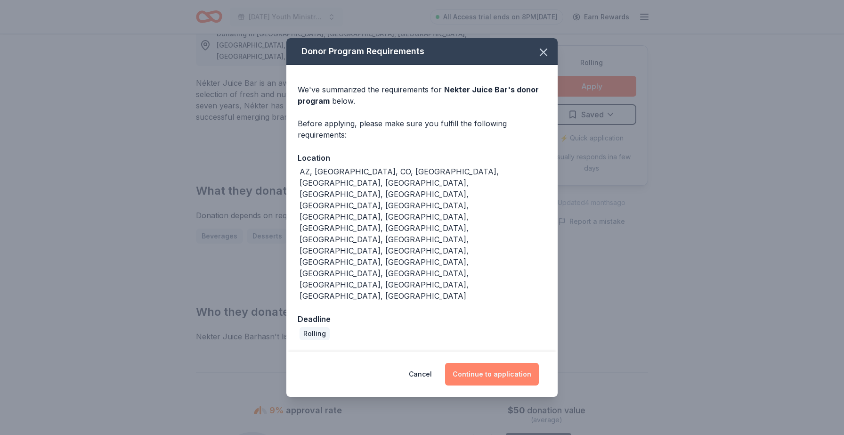
click at [526, 363] on button "Continue to application" at bounding box center [492, 374] width 94 height 23
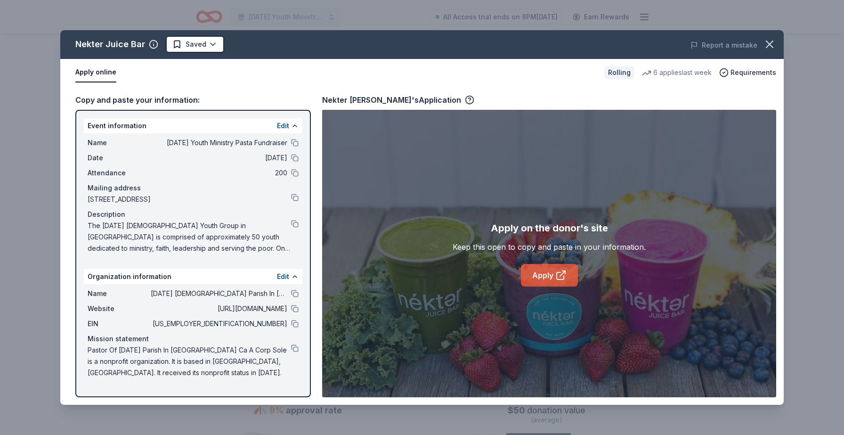
click at [547, 274] on link "Apply" at bounding box center [549, 275] width 57 height 23
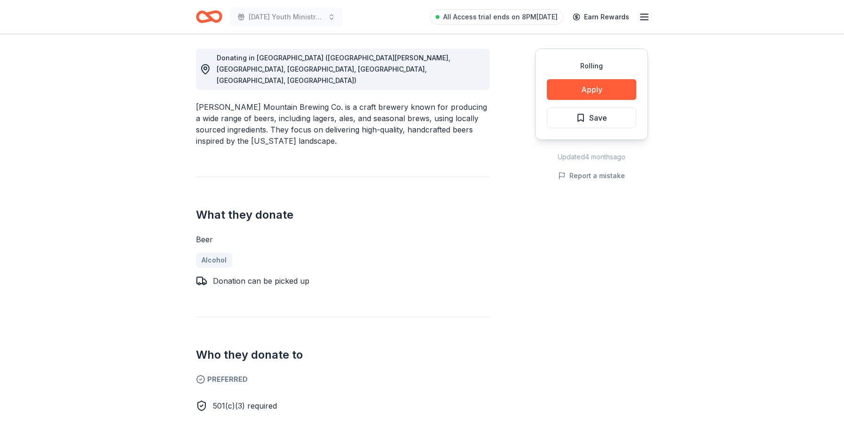
scroll to position [270, 0]
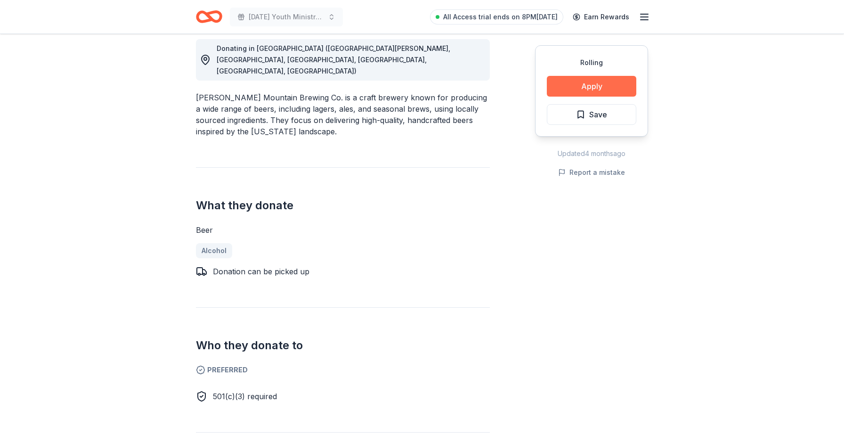
click at [586, 89] on button "Apply" at bounding box center [591, 86] width 89 height 21
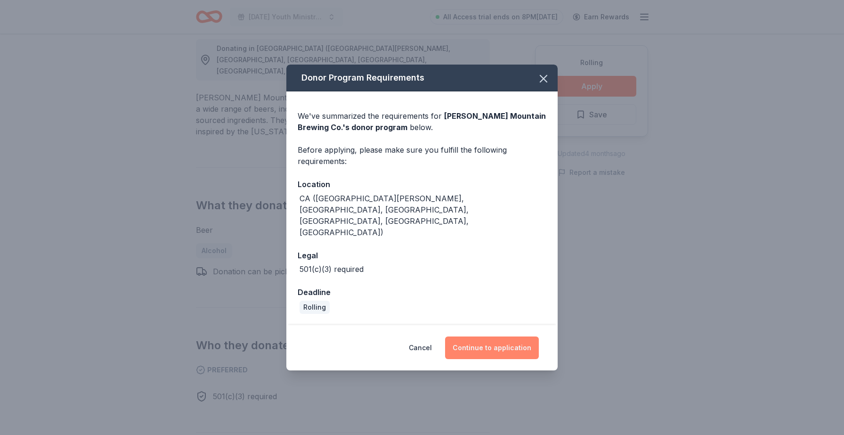
click at [497, 339] on button "Continue to application" at bounding box center [492, 347] width 94 height 23
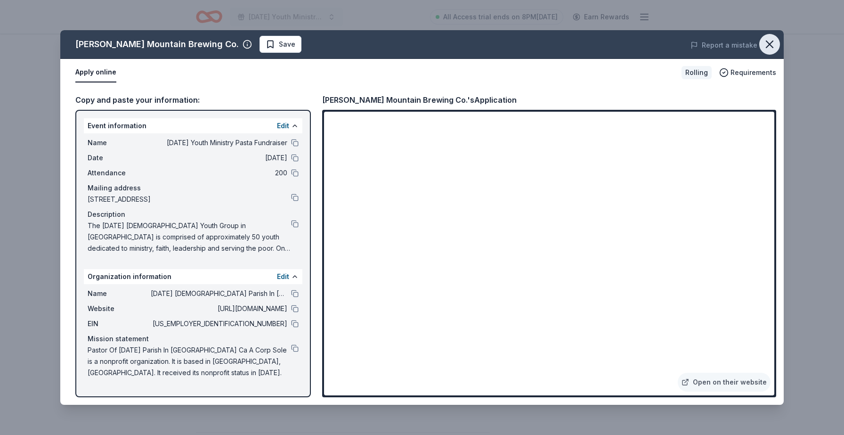
click at [770, 41] on icon "button" at bounding box center [769, 44] width 13 height 13
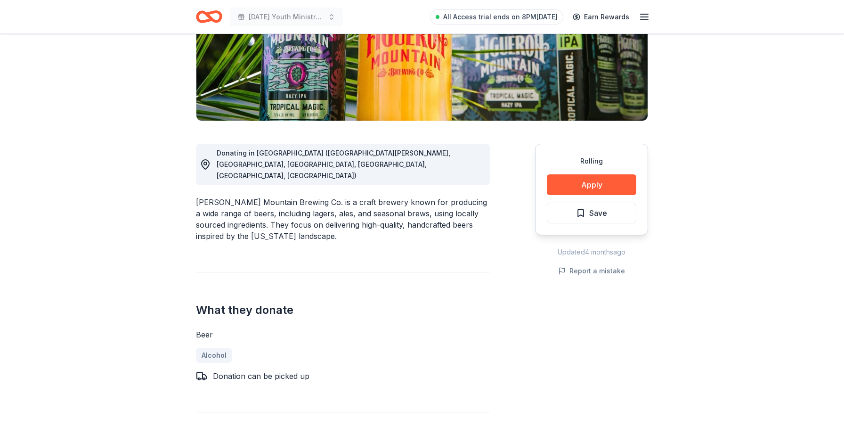
scroll to position [164, 0]
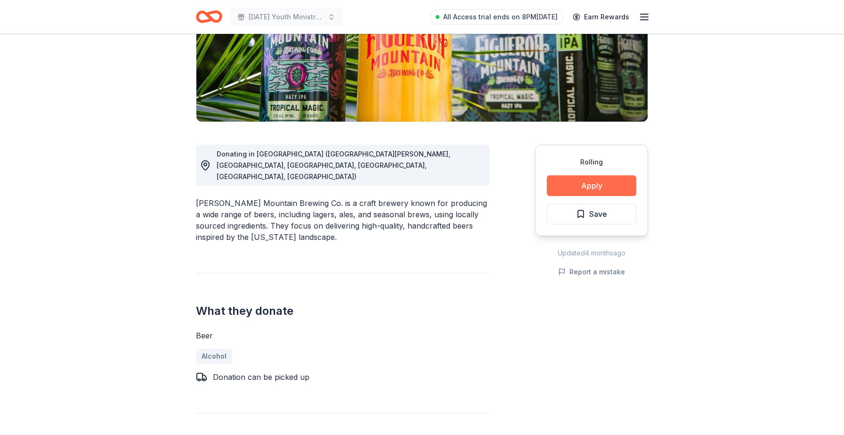
click at [628, 191] on button "Apply" at bounding box center [591, 185] width 89 height 21
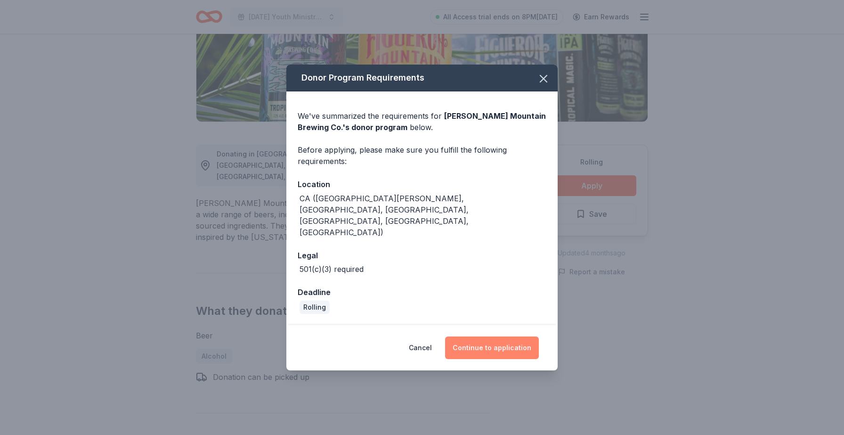
click at [516, 336] on button "Continue to application" at bounding box center [492, 347] width 94 height 23
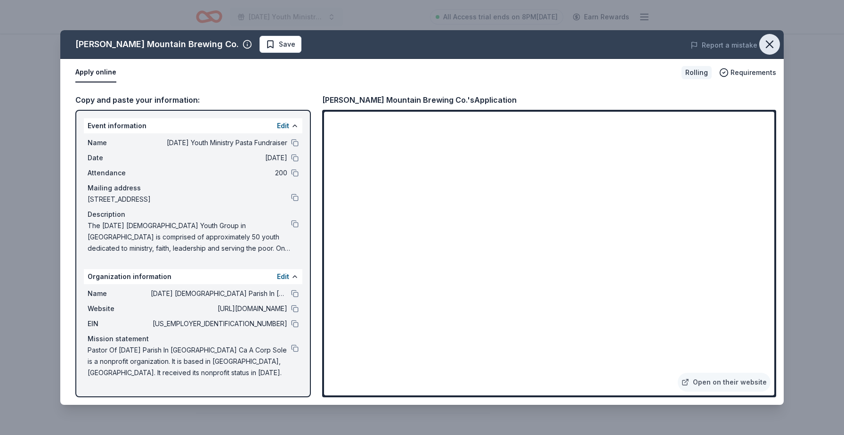
click at [767, 48] on icon "button" at bounding box center [769, 44] width 13 height 13
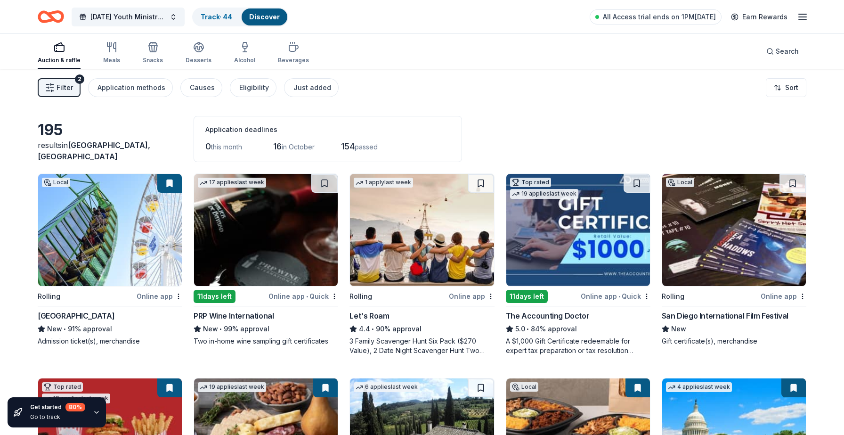
click at [70, 87] on span "Filter" at bounding box center [65, 87] width 16 height 11
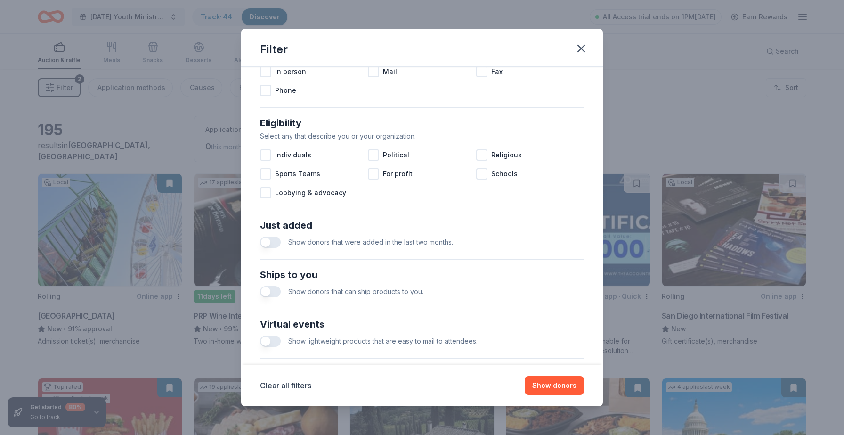
scroll to position [323, 0]
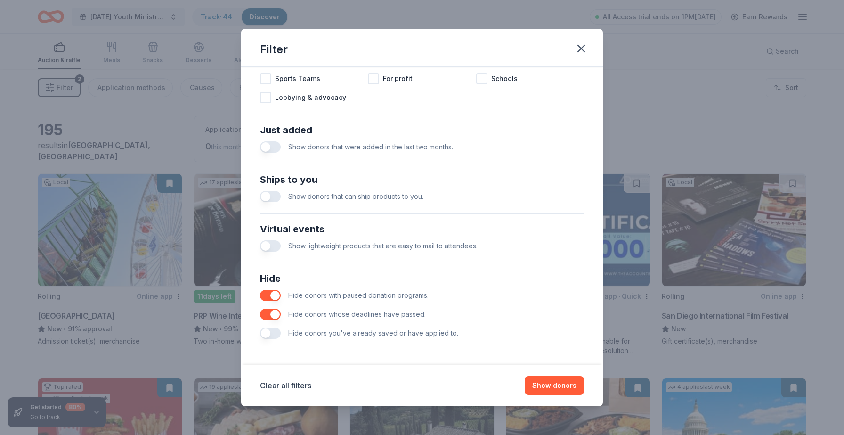
click at [278, 334] on button "button" at bounding box center [270, 332] width 21 height 11
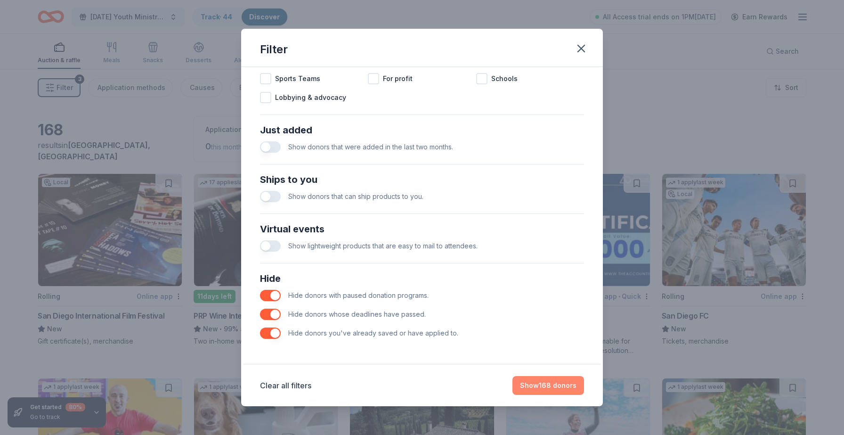
click at [526, 390] on button "Show 168 donors" at bounding box center [548, 385] width 72 height 19
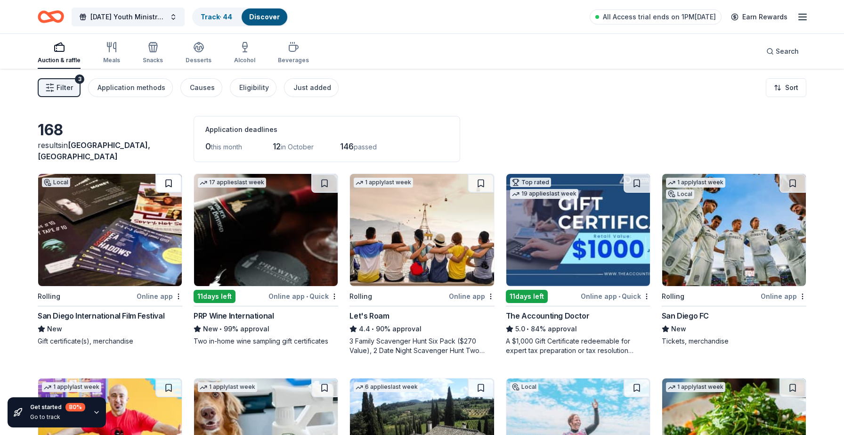
click at [173, 186] on button at bounding box center [168, 183] width 26 height 19
click at [173, 185] on button at bounding box center [169, 183] width 24 height 19
click at [170, 185] on button at bounding box center [169, 183] width 24 height 19
click at [148, 219] on img at bounding box center [110, 230] width 144 height 112
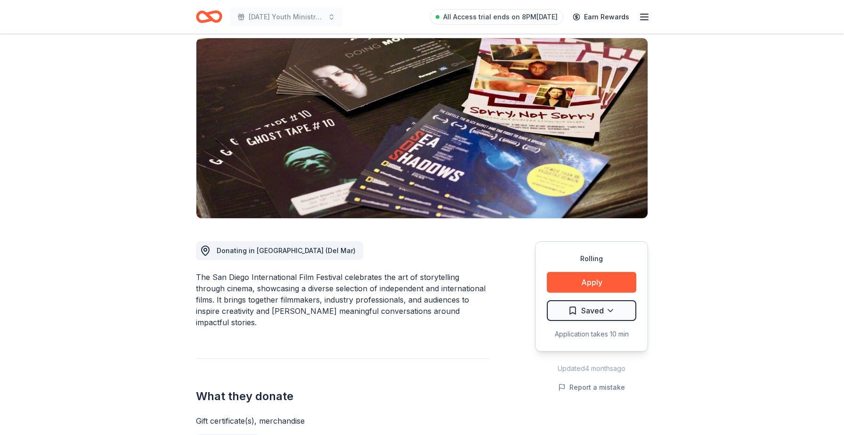
scroll to position [69, 0]
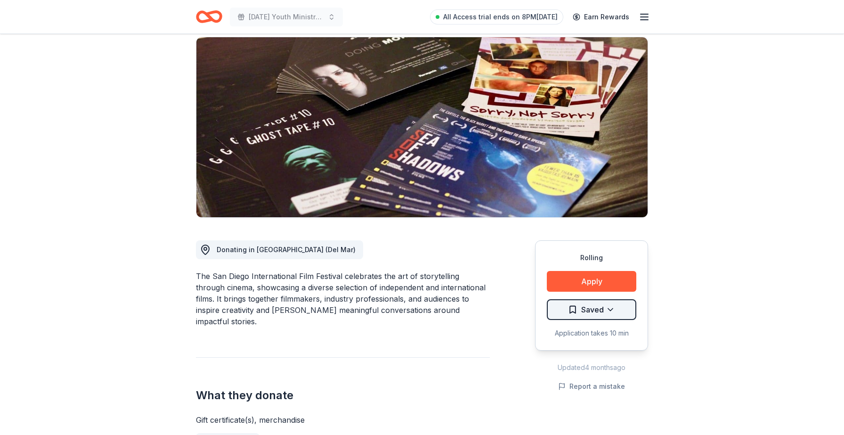
click at [616, 312] on html "[DATE] Youth Ministry Pasta Fundraiser All Access trial ends on 8PM[DATE] Earn …" at bounding box center [422, 148] width 844 height 435
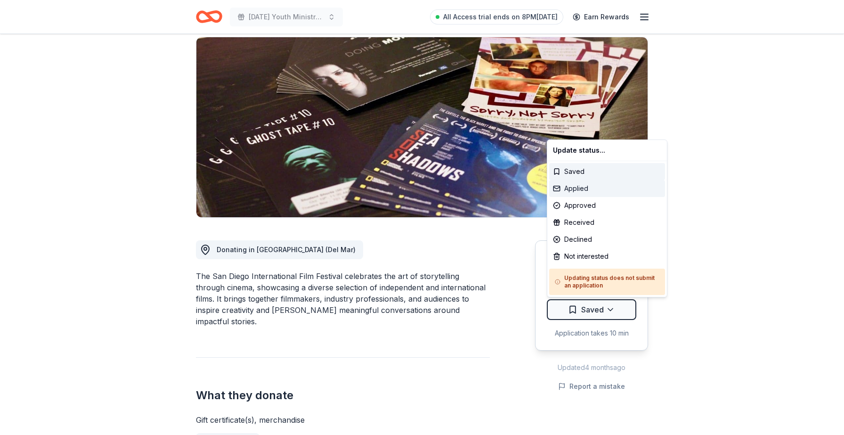
click at [604, 189] on div "Applied" at bounding box center [607, 188] width 116 height 17
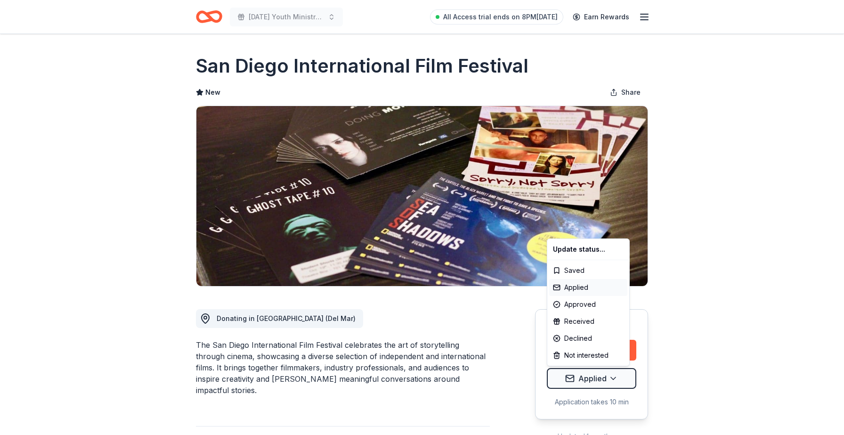
scroll to position [0, 0]
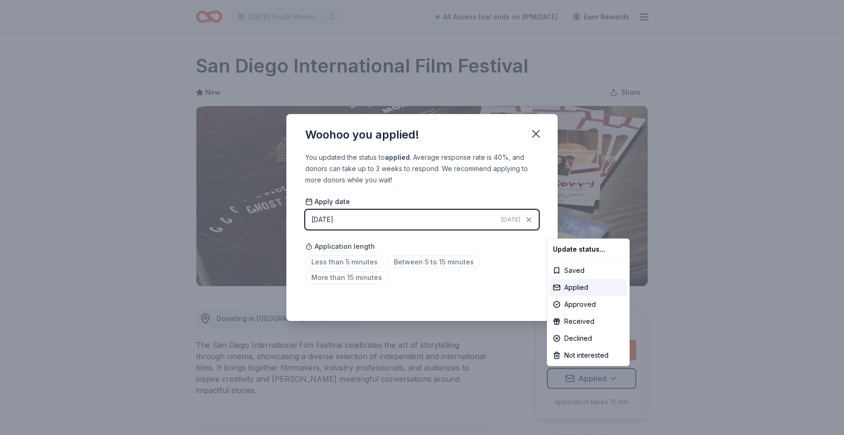
click at [429, 268] on html "[DATE] Youth Ministry Pasta Fundraiser All Access trial ends on 8PM[DATE] Earn …" at bounding box center [422, 217] width 844 height 435
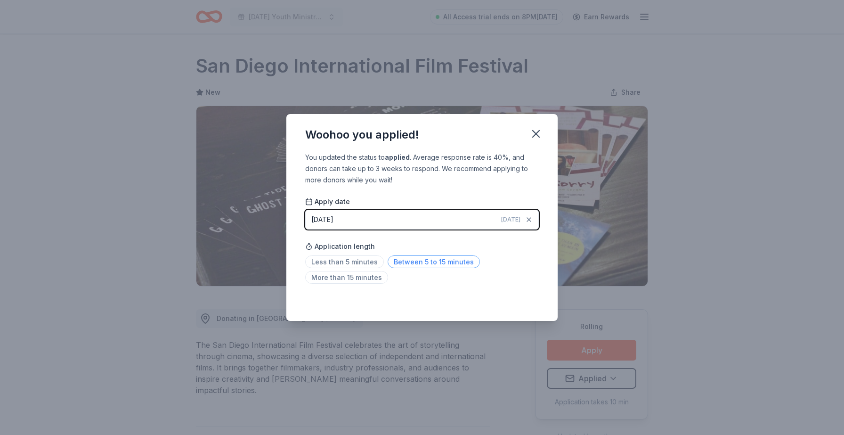
click at [428, 265] on span "Between 5 to 15 minutes" at bounding box center [434, 261] width 92 height 13
click at [535, 130] on icon "button" at bounding box center [535, 133] width 13 height 13
